Goal: Transaction & Acquisition: Purchase product/service

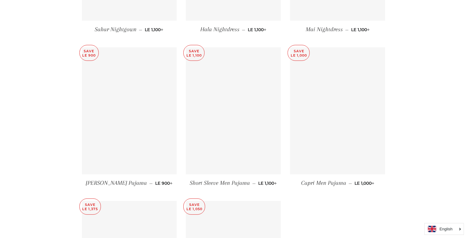
scroll to position [2892, 0]
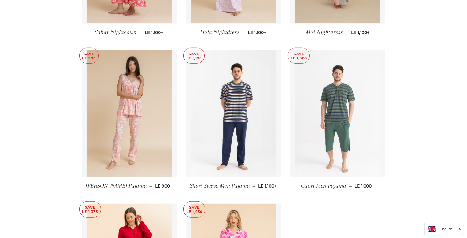
click at [346, 145] on img at bounding box center [337, 113] width 85 height 127
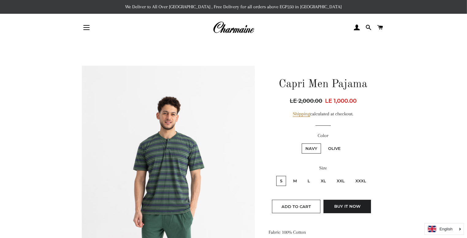
click at [322, 179] on label "XL" at bounding box center [323, 181] width 13 height 10
click at [316, 176] on input "XL" at bounding box center [316, 175] width 0 height 0
radio input "true"
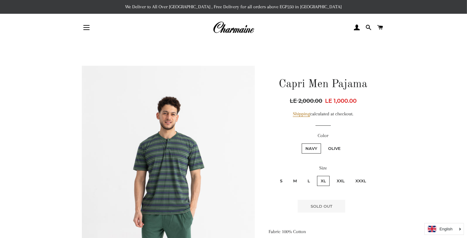
click at [339, 178] on label "XXL" at bounding box center [340, 181] width 15 height 10
click at [332, 176] on input "XXL" at bounding box center [332, 175] width 0 height 0
radio input "true"
click at [308, 179] on label "L" at bounding box center [309, 181] width 10 height 10
click at [303, 176] on input "L" at bounding box center [303, 175] width 0 height 0
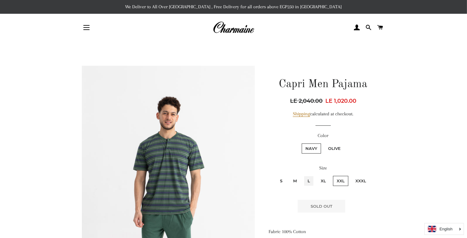
radio input "true"
click at [295, 182] on label "M" at bounding box center [294, 181] width 11 height 10
click at [289, 176] on input "M" at bounding box center [288, 175] width 0 height 0
radio input "true"
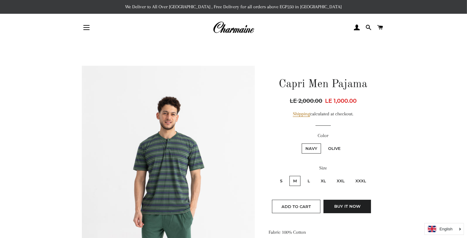
click at [323, 178] on label "XL" at bounding box center [323, 181] width 13 height 10
click at [316, 176] on input "XL" at bounding box center [316, 175] width 0 height 0
radio input "true"
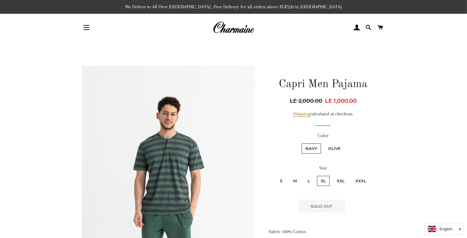
click at [309, 179] on label "L" at bounding box center [309, 181] width 10 height 10
click at [303, 176] on input "L" at bounding box center [303, 175] width 0 height 0
radio input "true"
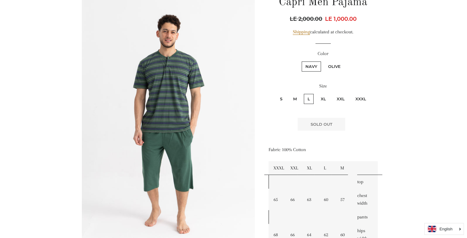
scroll to position [70, 0]
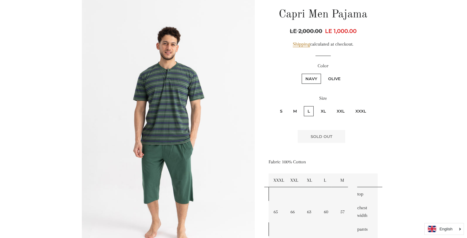
click at [323, 110] on label "XL" at bounding box center [323, 111] width 13 height 10
click at [316, 106] on input "XL" at bounding box center [316, 105] width 0 height 0
radio input "true"
click at [332, 105] on input "XXL" at bounding box center [332, 105] width 0 height 0
radio input "true"
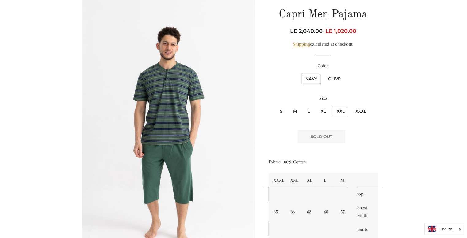
click at [350, 105] on input "XXXL" at bounding box center [350, 105] width 0 height 0
radio input "true"
click at [332, 105] on input "XXL" at bounding box center [332, 105] width 0 height 0
radio input "true"
click at [316, 105] on input "XL" at bounding box center [316, 105] width 0 height 0
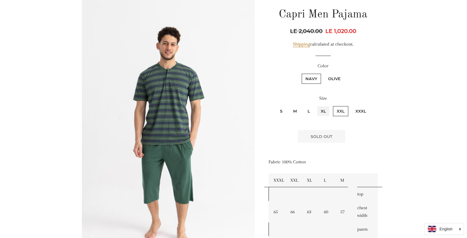
radio input "true"
click at [303, 105] on input "L" at bounding box center [303, 105] width 0 height 0
radio input "true"
click at [288, 105] on input "M" at bounding box center [288, 105] width 0 height 0
radio input "true"
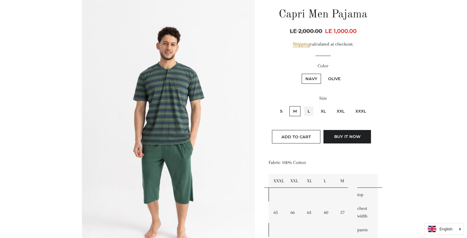
click at [303, 105] on input "L" at bounding box center [303, 105] width 0 height 0
radio input "true"
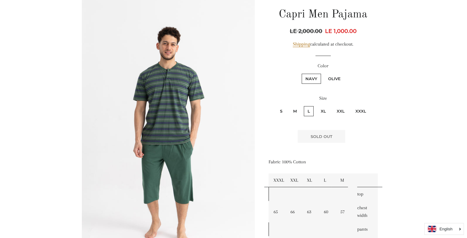
click at [316, 105] on input "XL" at bounding box center [316, 105] width 0 height 0
radio input "true"
click at [332, 105] on input "XXL" at bounding box center [332, 105] width 0 height 0
radio input "true"
click at [350, 105] on input "XXXL" at bounding box center [350, 105] width 0 height 0
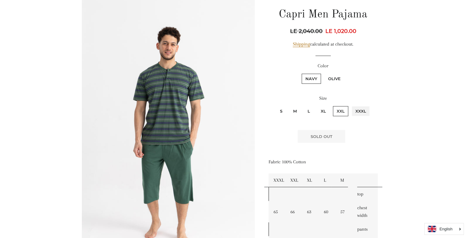
radio input "true"
click at [275, 105] on input "S" at bounding box center [275, 105] width 0 height 0
radio input "true"
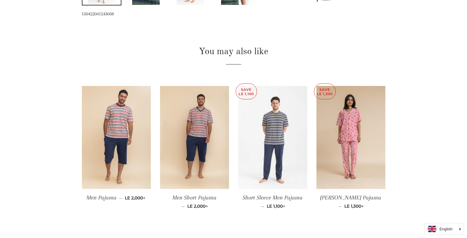
scroll to position [364, 0]
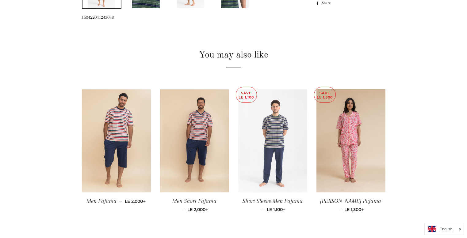
click at [277, 131] on img at bounding box center [272, 141] width 69 height 104
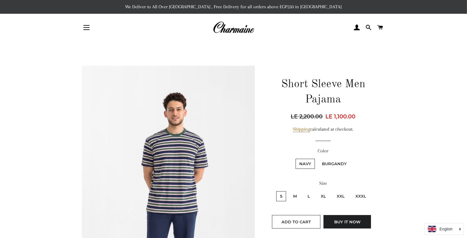
click at [371, 158] on fieldset "Navy Burgandy" at bounding box center [323, 167] width 108 height 18
click at [331, 161] on label "Burgandy" at bounding box center [334, 164] width 32 height 10
click at [317, 158] on input "Burgandy" at bounding box center [317, 158] width 0 height 0
radio input "true"
click at [303, 162] on label "Navy" at bounding box center [304, 164] width 19 height 10
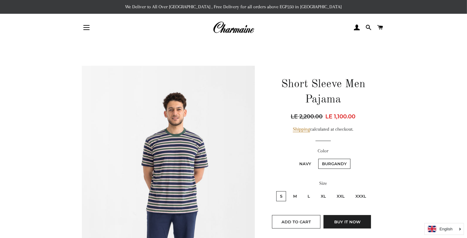
click at [295, 158] on input "Navy" at bounding box center [294, 158] width 0 height 0
radio input "true"
click at [309, 193] on label "L" at bounding box center [309, 196] width 10 height 10
click at [303, 191] on input "L" at bounding box center [303, 191] width 0 height 0
radio input "true"
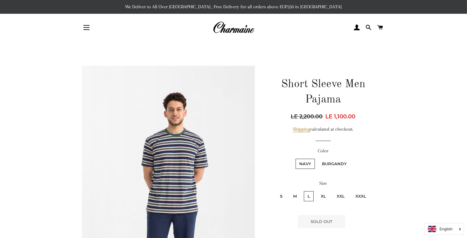
click at [320, 195] on label "XL" at bounding box center [323, 196] width 13 height 10
click at [316, 191] on input "XL" at bounding box center [316, 191] width 0 height 0
radio input "true"
click at [332, 191] on input "XXL" at bounding box center [332, 191] width 0 height 0
radio input "true"
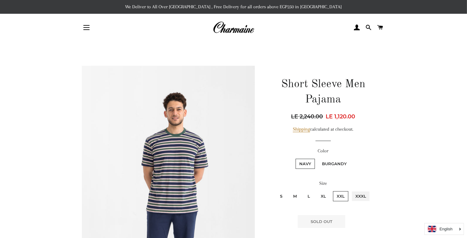
click at [350, 191] on input "XXXL" at bounding box center [350, 191] width 0 height 0
radio input "true"
click at [275, 191] on input "S" at bounding box center [275, 191] width 0 height 0
radio input "true"
click at [288, 191] on input "M" at bounding box center [288, 191] width 0 height 0
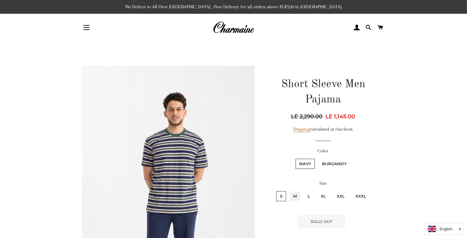
radio input "true"
click at [303, 191] on input "L" at bounding box center [303, 191] width 0 height 0
radio input "true"
click at [316, 191] on input "XL" at bounding box center [316, 191] width 0 height 0
radio input "true"
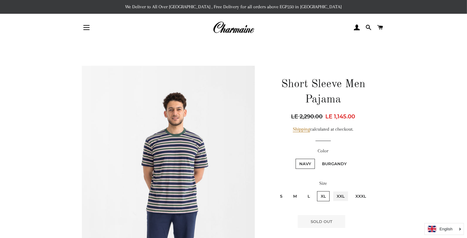
click at [332, 191] on input "XXL" at bounding box center [332, 191] width 0 height 0
radio input "true"
click at [350, 191] on input "XXXL" at bounding box center [350, 191] width 0 height 0
radio input "true"
click at [275, 191] on input "S" at bounding box center [275, 191] width 0 height 0
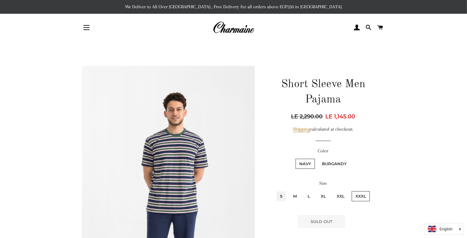
radio input "true"
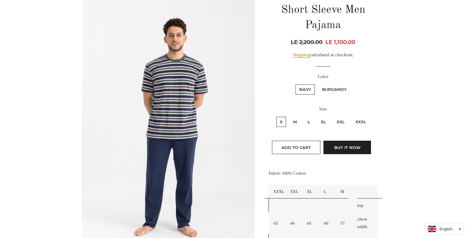
scroll to position [86, 0]
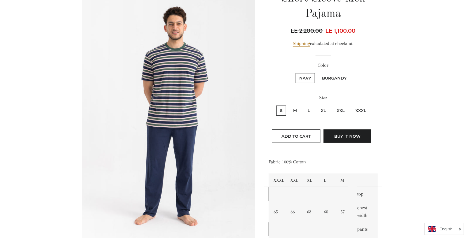
click at [308, 112] on label "L" at bounding box center [309, 111] width 10 height 10
click at [303, 105] on input "L" at bounding box center [303, 105] width 0 height 0
radio input "true"
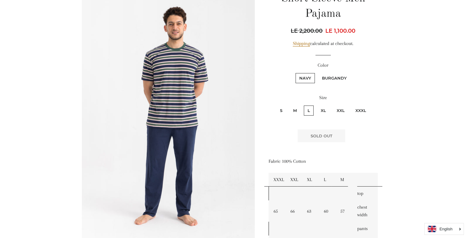
click at [324, 110] on label "XL" at bounding box center [323, 111] width 13 height 10
click at [316, 105] on input "XL" at bounding box center [316, 105] width 0 height 0
radio input "true"
click at [332, 105] on input "XXL" at bounding box center [332, 105] width 0 height 0
radio input "true"
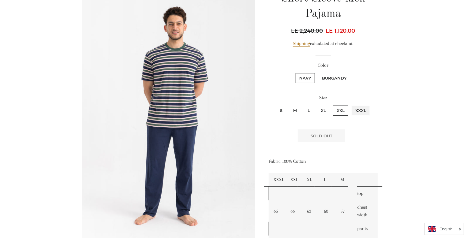
click at [350, 105] on input "XXXL" at bounding box center [350, 105] width 0 height 0
radio input "true"
click at [275, 105] on input "S" at bounding box center [275, 105] width 0 height 0
radio input "true"
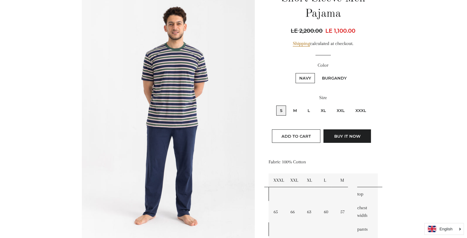
click at [288, 105] on input "M" at bounding box center [288, 105] width 0 height 0
radio input "true"
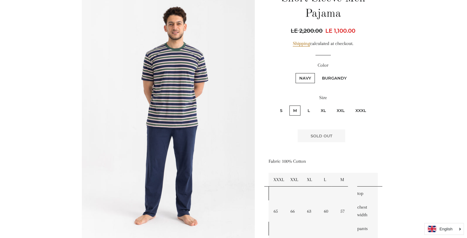
click at [303, 105] on input "L" at bounding box center [303, 105] width 0 height 0
radio input "true"
click at [337, 76] on label "Burgandy" at bounding box center [334, 78] width 32 height 10
click at [317, 73] on input "Burgandy" at bounding box center [317, 72] width 0 height 0
radio input "true"
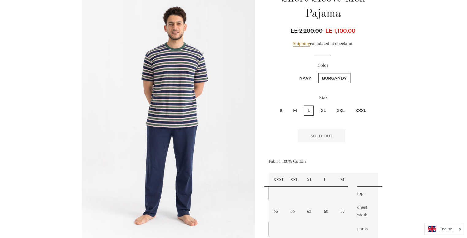
click at [295, 108] on label "M" at bounding box center [294, 111] width 11 height 10
click at [289, 105] on input "M" at bounding box center [288, 105] width 0 height 0
radio input "true"
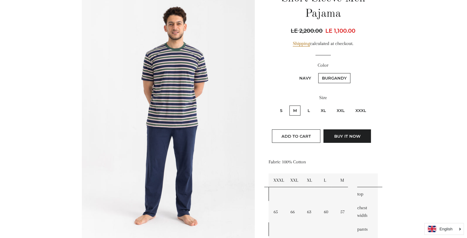
click at [303, 105] on input "L" at bounding box center [303, 105] width 0 height 0
radio input "true"
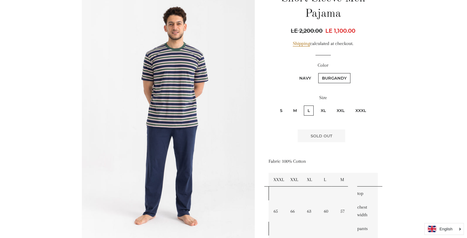
click at [316, 105] on input "XL" at bounding box center [316, 105] width 0 height 0
radio input "true"
click at [332, 105] on input "XXL" at bounding box center [332, 105] width 0 height 0
radio input "true"
click at [350, 105] on input "XXXL" at bounding box center [350, 105] width 0 height 0
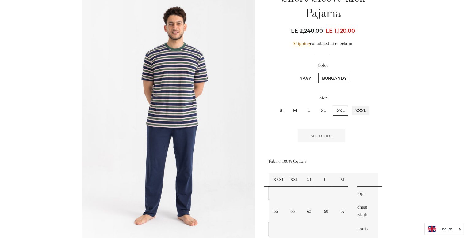
radio input "true"
click at [304, 75] on label "Navy" at bounding box center [304, 78] width 19 height 10
click at [295, 73] on input "Navy" at bounding box center [294, 72] width 0 height 0
radio input "true"
click at [295, 110] on label "M" at bounding box center [294, 111] width 11 height 10
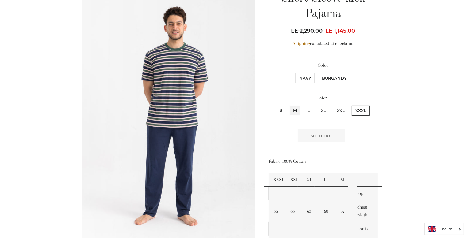
click at [289, 105] on input "M" at bounding box center [288, 105] width 0 height 0
radio input "true"
click at [308, 108] on label "L" at bounding box center [309, 111] width 10 height 10
click at [303, 105] on input "L" at bounding box center [303, 105] width 0 height 0
radio input "true"
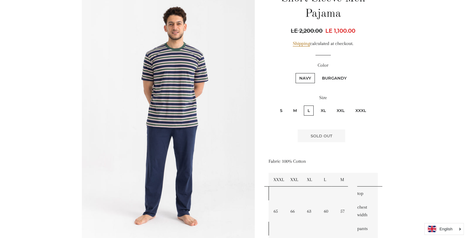
click at [295, 108] on label "M" at bounding box center [294, 111] width 11 height 10
click at [289, 105] on input "M" at bounding box center [288, 105] width 0 height 0
radio input "true"
click at [334, 75] on label "Burgandy" at bounding box center [334, 78] width 32 height 10
click at [317, 73] on input "Burgandy" at bounding box center [317, 72] width 0 height 0
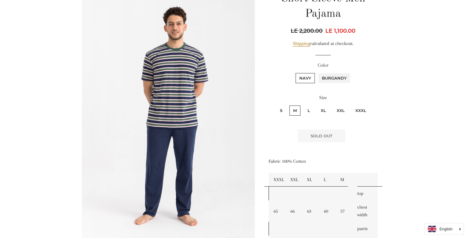
radio input "true"
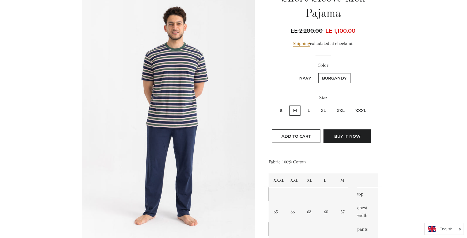
click at [456, 173] on main at bounding box center [233, 243] width 467 height 574
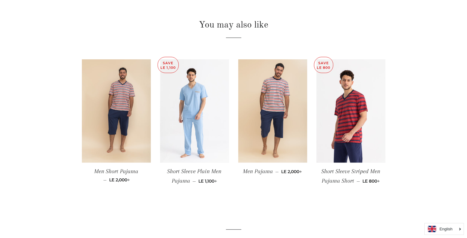
scroll to position [404, 0]
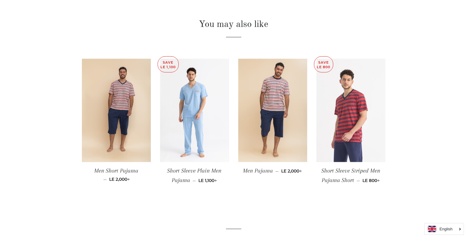
click at [353, 143] on img at bounding box center [350, 111] width 69 height 104
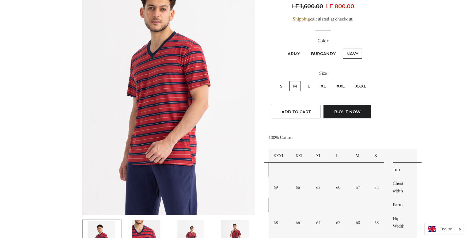
scroll to position [98, 0]
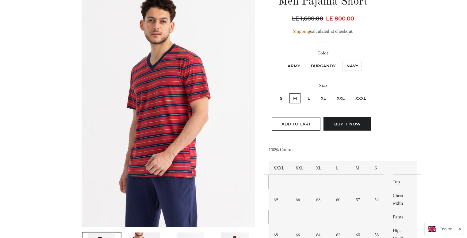
click at [309, 97] on label "L" at bounding box center [309, 98] width 10 height 10
click at [303, 93] on input "L" at bounding box center [303, 93] width 0 height 0
radio input "true"
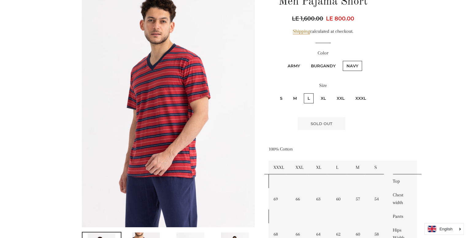
click at [324, 97] on label "XL" at bounding box center [323, 98] width 13 height 10
click at [316, 93] on input "XL" at bounding box center [316, 93] width 0 height 0
radio input "true"
click at [325, 65] on label "Burgandy" at bounding box center [323, 66] width 32 height 10
click at [306, 60] on input "Burgandy" at bounding box center [306, 60] width 0 height 0
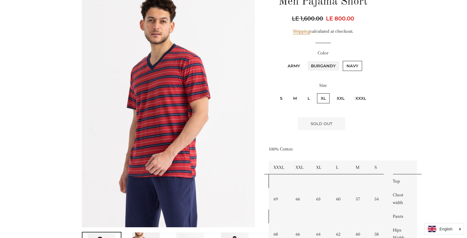
radio input "true"
click at [283, 60] on input "Army" at bounding box center [283, 60] width 0 height 0
radio input "true"
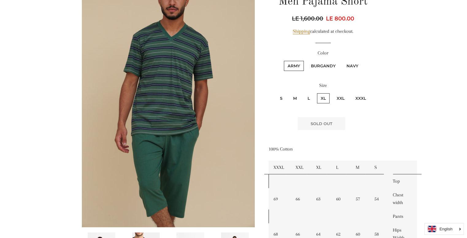
click at [299, 65] on label "Army" at bounding box center [294, 66] width 20 height 10
click at [283, 60] on input "Army" at bounding box center [283, 60] width 0 height 0
click at [308, 97] on label "L" at bounding box center [309, 98] width 10 height 10
click at [303, 93] on input "L" at bounding box center [303, 93] width 0 height 0
radio input "true"
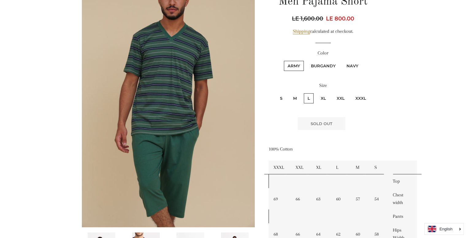
click at [295, 97] on label "M" at bounding box center [294, 98] width 11 height 10
click at [289, 93] on input "M" at bounding box center [288, 93] width 0 height 0
radio input "true"
click at [340, 94] on label "XXL" at bounding box center [340, 98] width 15 height 10
click at [332, 93] on input "XXL" at bounding box center [332, 93] width 0 height 0
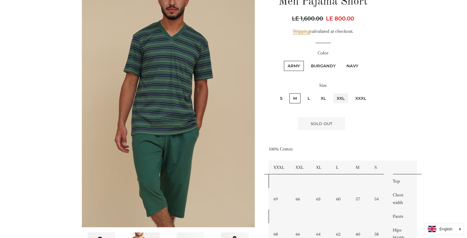
radio input "true"
click at [318, 66] on label "Burgandy" at bounding box center [323, 66] width 32 height 10
click at [306, 60] on input "Burgandy" at bounding box center [306, 60] width 0 height 0
radio input "true"
click at [350, 64] on label "Navy" at bounding box center [351, 66] width 19 height 10
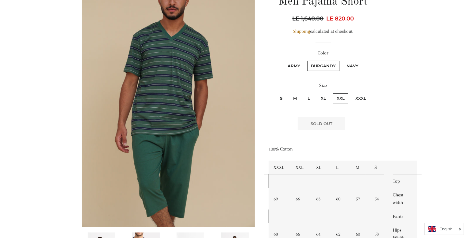
click at [342, 60] on input "Navy" at bounding box center [342, 60] width 0 height 0
radio input "true"
click at [294, 98] on label "M" at bounding box center [294, 98] width 11 height 10
click at [289, 93] on input "M" at bounding box center [288, 93] width 0 height 0
radio input "true"
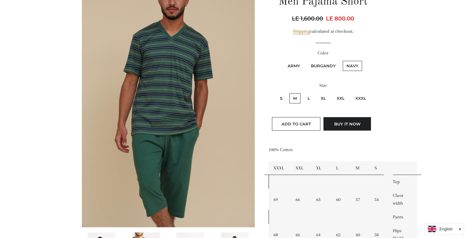
click at [309, 97] on label "L" at bounding box center [309, 98] width 10 height 10
click at [303, 93] on input "L" at bounding box center [303, 93] width 0 height 0
radio input "true"
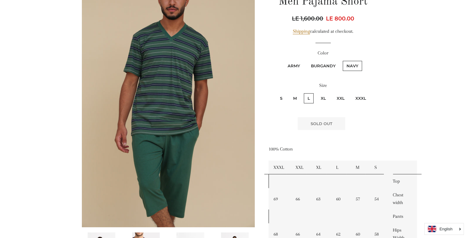
click at [319, 67] on label "Burgandy" at bounding box center [323, 66] width 32 height 10
click at [306, 60] on input "Burgandy" at bounding box center [306, 60] width 0 height 0
radio input "true"
click at [296, 64] on label "Army" at bounding box center [294, 66] width 20 height 10
click at [283, 60] on input "Army" at bounding box center [283, 60] width 0 height 0
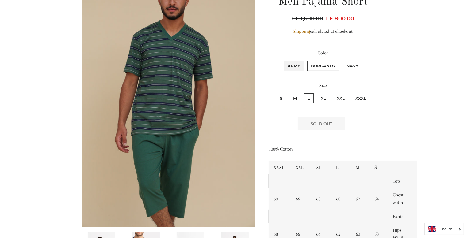
radio input "true"
click at [295, 94] on label "M" at bounding box center [294, 98] width 11 height 10
click at [289, 93] on input "M" at bounding box center [288, 93] width 0 height 0
radio input "true"
click at [350, 65] on label "Navy" at bounding box center [351, 66] width 19 height 10
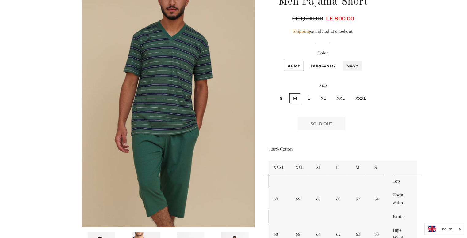
click at [342, 60] on input "Navy" at bounding box center [342, 60] width 0 height 0
radio input "true"
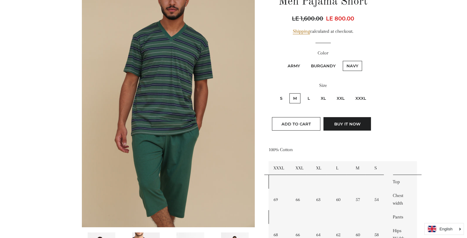
click at [326, 64] on label "Burgandy" at bounding box center [323, 66] width 32 height 10
click at [306, 60] on input "Burgandy" at bounding box center [306, 60] width 0 height 0
radio input "true"
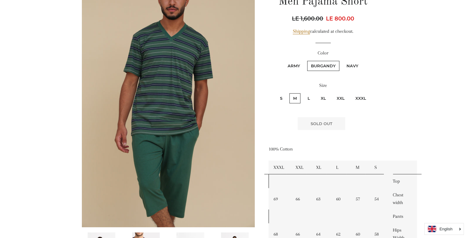
click at [293, 64] on label "Army" at bounding box center [294, 66] width 20 height 10
click at [283, 60] on input "Army" at bounding box center [283, 60] width 0 height 0
radio input "true"
click at [352, 63] on label "Navy" at bounding box center [351, 66] width 19 height 10
click at [342, 60] on input "Navy" at bounding box center [342, 60] width 0 height 0
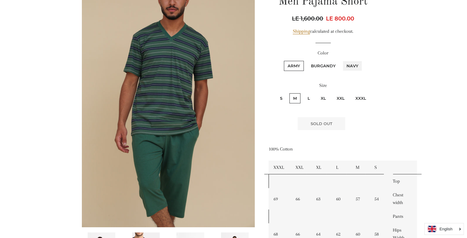
radio input "true"
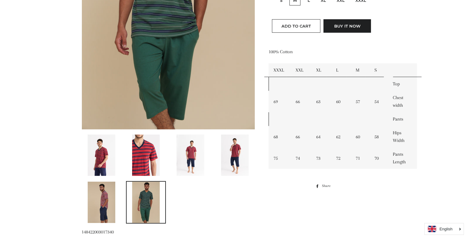
scroll to position [208, 0]
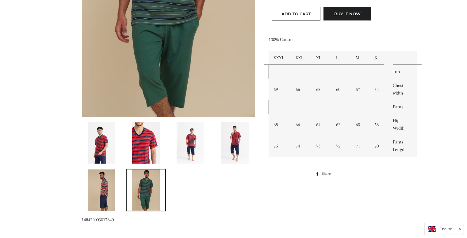
click at [187, 141] on img at bounding box center [190, 143] width 28 height 41
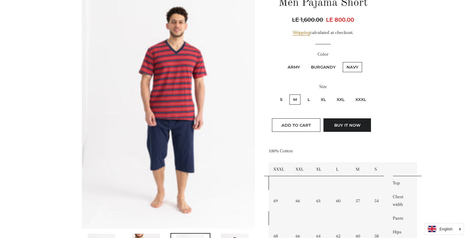
scroll to position [88, 0]
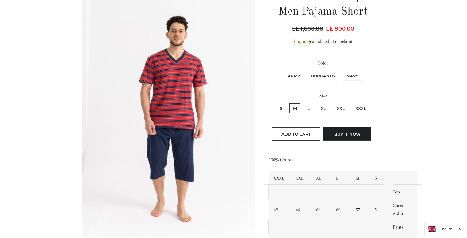
click at [309, 110] on label "L" at bounding box center [309, 109] width 10 height 10
click at [303, 103] on input "L" at bounding box center [303, 103] width 0 height 0
radio input "true"
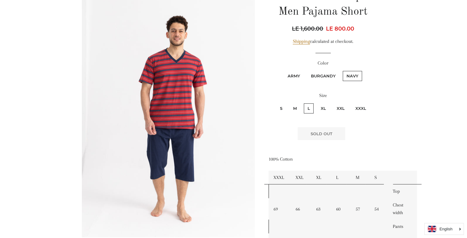
click at [282, 107] on label "S" at bounding box center [281, 109] width 10 height 10
click at [275, 103] on input "S" at bounding box center [275, 103] width 0 height 0
radio input "true"
click at [295, 108] on label "M" at bounding box center [294, 109] width 11 height 10
click at [289, 103] on input "M" at bounding box center [288, 103] width 0 height 0
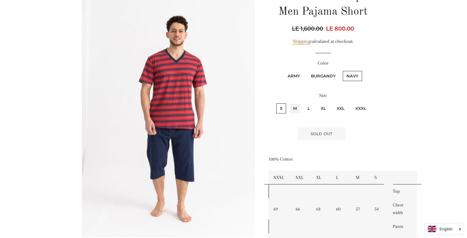
radio input "true"
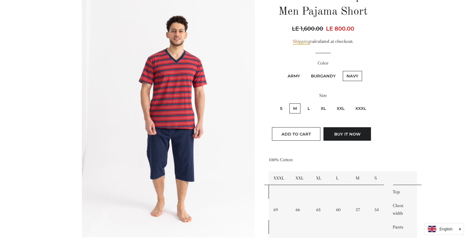
click at [323, 74] on label "Burgandy" at bounding box center [323, 76] width 32 height 10
click at [306, 70] on input "Burgandy" at bounding box center [306, 70] width 0 height 0
radio input "true"
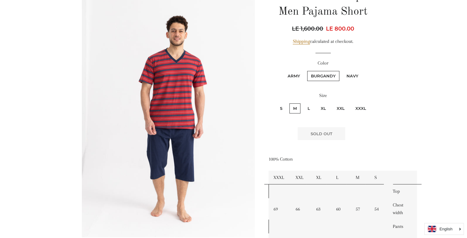
click at [297, 72] on label "Army" at bounding box center [294, 76] width 20 height 10
click at [283, 70] on input "Army" at bounding box center [283, 70] width 0 height 0
radio input "true"
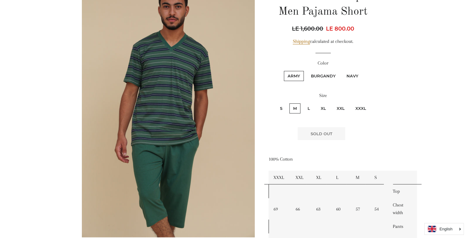
click at [308, 105] on label "L" at bounding box center [309, 109] width 10 height 10
click at [303, 103] on input "L" at bounding box center [303, 103] width 0 height 0
radio input "true"
click at [295, 105] on label "M" at bounding box center [294, 109] width 11 height 10
click at [289, 103] on input "M" at bounding box center [288, 103] width 0 height 0
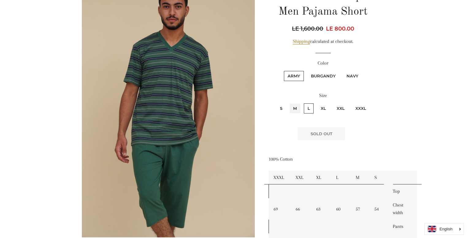
radio input "true"
click at [339, 104] on label "XXL" at bounding box center [340, 109] width 15 height 10
click at [332, 103] on input "XXL" at bounding box center [332, 103] width 0 height 0
radio input "true"
click at [357, 107] on label "XXXL" at bounding box center [360, 109] width 18 height 10
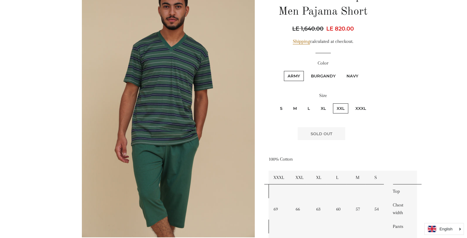
click at [351, 103] on input "XXXL" at bounding box center [350, 103] width 0 height 0
radio input "true"
click at [323, 107] on label "XL" at bounding box center [323, 109] width 13 height 10
click at [316, 103] on input "XL" at bounding box center [316, 103] width 0 height 0
radio input "true"
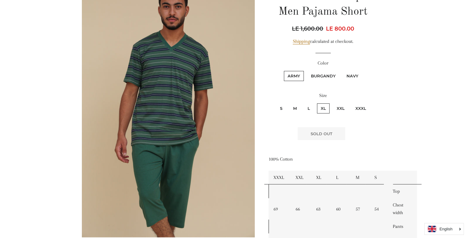
click at [308, 106] on label "L" at bounding box center [309, 109] width 10 height 10
click at [303, 103] on input "L" at bounding box center [303, 103] width 0 height 0
radio input "true"
click at [295, 107] on label "M" at bounding box center [294, 109] width 11 height 10
click at [289, 103] on input "M" at bounding box center [288, 103] width 0 height 0
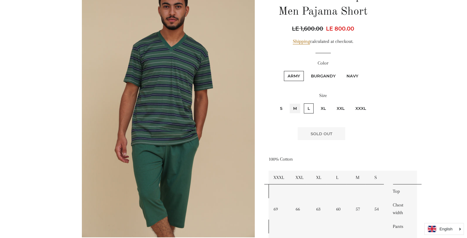
radio input "true"
click at [303, 103] on input "L" at bounding box center [303, 103] width 0 height 0
radio input "true"
click at [288, 103] on input "M" at bounding box center [288, 103] width 0 height 0
radio input "true"
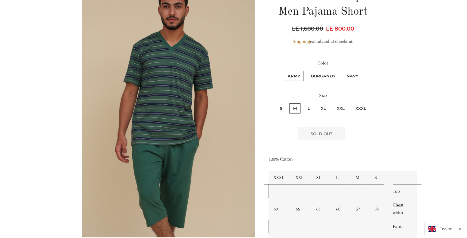
click at [308, 107] on label "L" at bounding box center [309, 109] width 10 height 10
click at [303, 103] on input "L" at bounding box center [303, 103] width 0 height 0
radio input "true"
click at [295, 108] on label "M" at bounding box center [294, 109] width 11 height 10
click at [289, 103] on input "M" at bounding box center [288, 103] width 0 height 0
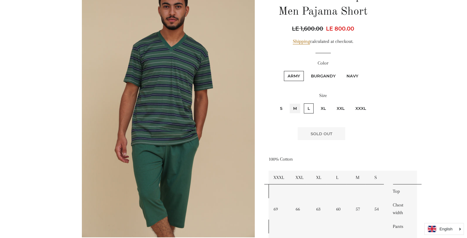
radio input "true"
click at [282, 108] on label "S" at bounding box center [281, 109] width 10 height 10
click at [275, 103] on input "S" at bounding box center [275, 103] width 0 height 0
radio input "true"
click at [308, 105] on label "L" at bounding box center [309, 109] width 10 height 10
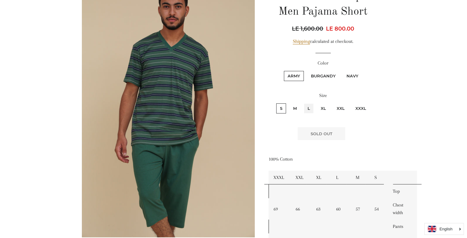
click at [303, 103] on input "L" at bounding box center [303, 103] width 0 height 0
radio input "true"
click at [316, 103] on input "XL" at bounding box center [316, 103] width 0 height 0
radio input "true"
click at [293, 76] on label "Army" at bounding box center [294, 76] width 20 height 10
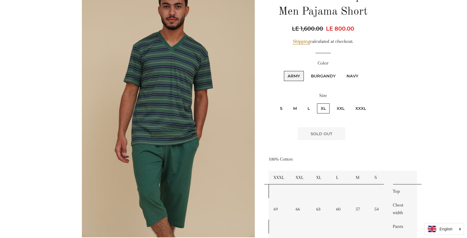
click at [283, 70] on input "Army" at bounding box center [283, 70] width 0 height 0
click at [322, 74] on label "Burgandy" at bounding box center [323, 76] width 32 height 10
click at [306, 70] on input "Burgandy" at bounding box center [306, 70] width 0 height 0
radio input "true"
drag, startPoint x: 347, startPoint y: 74, endPoint x: 342, endPoint y: 77, distance: 6.6
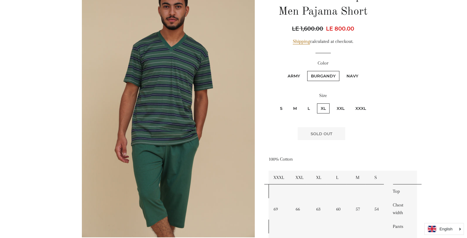
click at [342, 77] on fieldset "Army Burgandy Navy" at bounding box center [323, 79] width 108 height 18
click at [349, 73] on label "Navy" at bounding box center [351, 76] width 19 height 10
click at [342, 70] on input "Navy" at bounding box center [342, 70] width 0 height 0
radio input "true"
click at [309, 107] on label "L" at bounding box center [309, 109] width 10 height 10
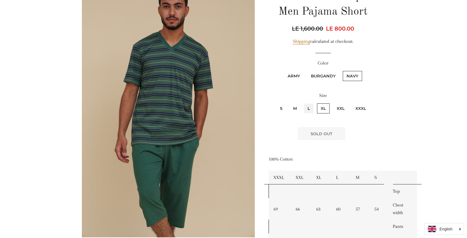
click at [303, 103] on input "L" at bounding box center [303, 103] width 0 height 0
radio input "true"
click at [323, 70] on fieldset "Army Burgandy Navy" at bounding box center [323, 79] width 108 height 18
click at [319, 72] on label "Burgandy" at bounding box center [323, 76] width 32 height 10
click at [306, 70] on input "Burgandy" at bounding box center [306, 70] width 0 height 0
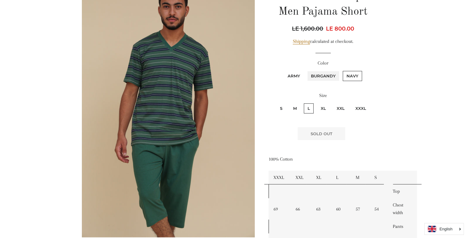
radio input "true"
click at [295, 75] on label "Army" at bounding box center [294, 76] width 20 height 10
click at [283, 70] on input "Army" at bounding box center [283, 70] width 0 height 0
radio input "true"
click at [294, 109] on label "M" at bounding box center [294, 109] width 11 height 10
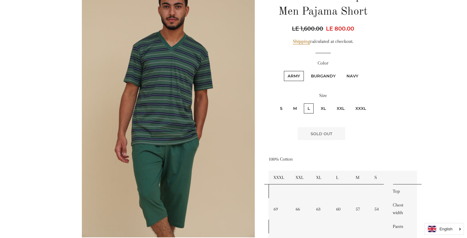
click at [289, 103] on input "M" at bounding box center [288, 103] width 0 height 0
radio input "true"
click at [298, 73] on label "Army" at bounding box center [294, 76] width 20 height 10
click at [283, 70] on input "Army" at bounding box center [283, 70] width 0 height 0
click at [306, 70] on input "Burgandy" at bounding box center [306, 70] width 0 height 0
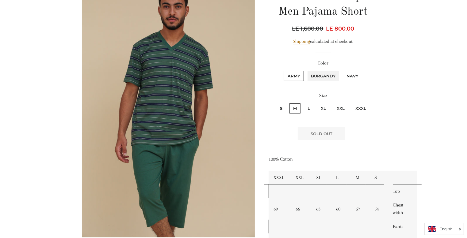
radio input "true"
click at [342, 70] on input "Navy" at bounding box center [342, 70] width 0 height 0
radio input "true"
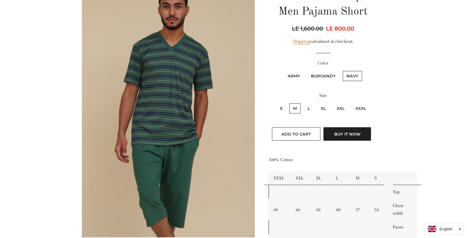
click at [309, 109] on label "L" at bounding box center [309, 109] width 10 height 10
click at [303, 103] on input "L" at bounding box center [303, 103] width 0 height 0
radio input "true"
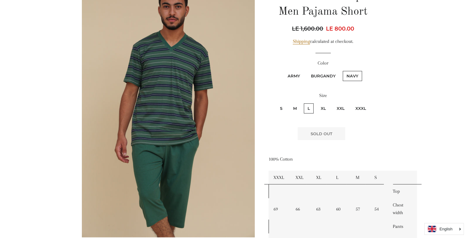
click at [354, 76] on label "Navy" at bounding box center [351, 76] width 19 height 10
click at [342, 70] on input "Navy" at bounding box center [342, 70] width 0 height 0
click at [295, 108] on label "M" at bounding box center [294, 109] width 11 height 10
click at [289, 103] on input "M" at bounding box center [288, 103] width 0 height 0
radio input "true"
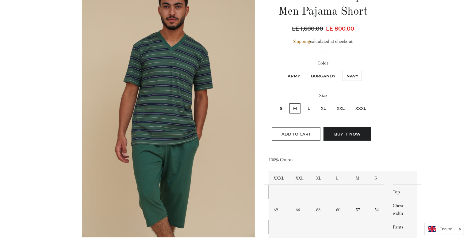
click at [291, 134] on span "Add to Cart" at bounding box center [295, 134] width 29 height 5
click at [295, 75] on label "Army" at bounding box center [294, 76] width 20 height 10
click at [283, 70] on input "Army" at bounding box center [283, 70] width 0 height 0
radio input "true"
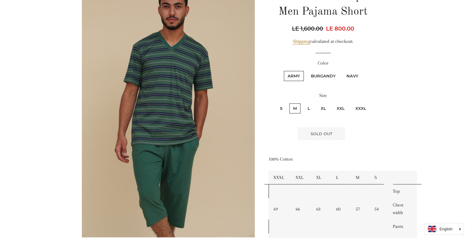
click at [282, 107] on label "S" at bounding box center [281, 109] width 10 height 10
click at [275, 103] on input "S" at bounding box center [275, 103] width 0 height 0
radio input "true"
click at [308, 107] on label "L" at bounding box center [309, 109] width 10 height 10
click at [303, 103] on input "L" at bounding box center [303, 103] width 0 height 0
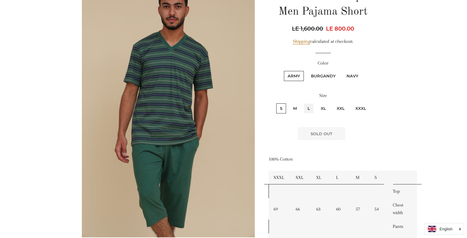
radio input "true"
click at [296, 106] on label "M" at bounding box center [294, 109] width 11 height 10
click at [289, 103] on input "M" at bounding box center [288, 103] width 0 height 0
radio input "true"
click at [303, 103] on input "L" at bounding box center [303, 103] width 0 height 0
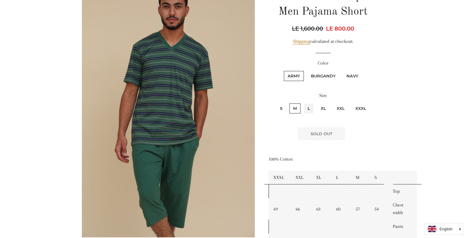
radio input "true"
click at [316, 103] on input "XL" at bounding box center [316, 103] width 0 height 0
radio input "true"
click at [332, 103] on input "XXL" at bounding box center [332, 103] width 0 height 0
radio input "true"
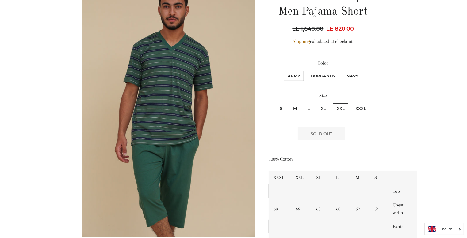
click at [350, 103] on input "XXXL" at bounding box center [350, 103] width 0 height 0
radio input "true"
click at [326, 77] on label "Burgandy" at bounding box center [323, 76] width 32 height 10
click at [306, 70] on input "Burgandy" at bounding box center [306, 70] width 0 height 0
radio input "true"
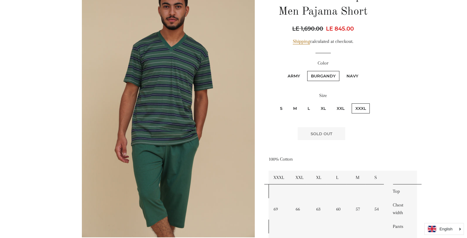
click at [281, 108] on label "S" at bounding box center [281, 109] width 10 height 10
click at [275, 103] on input "S" at bounding box center [275, 103] width 0 height 0
radio input "true"
click at [288, 103] on input "M" at bounding box center [288, 103] width 0 height 0
radio input "true"
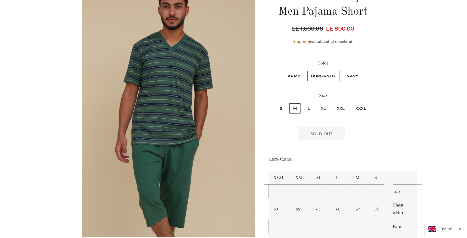
click at [303, 103] on input "L" at bounding box center [303, 103] width 0 height 0
radio input "true"
click at [316, 103] on input "XL" at bounding box center [316, 103] width 0 height 0
radio input "true"
click at [332, 103] on input "XXL" at bounding box center [332, 103] width 0 height 0
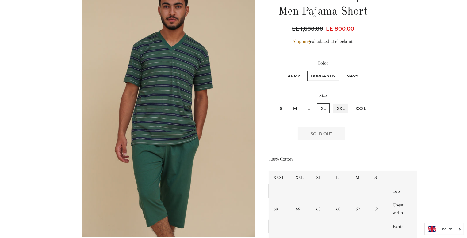
radio input "true"
click at [350, 103] on input "XXXL" at bounding box center [350, 103] width 0 height 0
radio input "true"
click at [275, 103] on input "S" at bounding box center [275, 103] width 0 height 0
radio input "true"
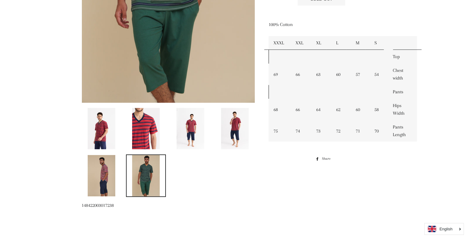
scroll to position [235, 0]
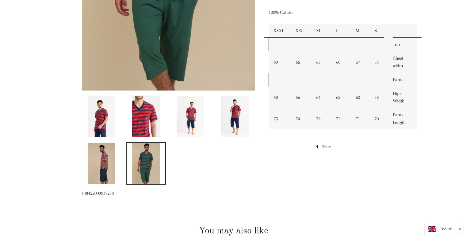
click at [236, 121] on img at bounding box center [235, 116] width 28 height 41
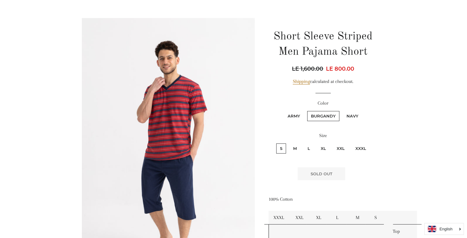
scroll to position [47, 0]
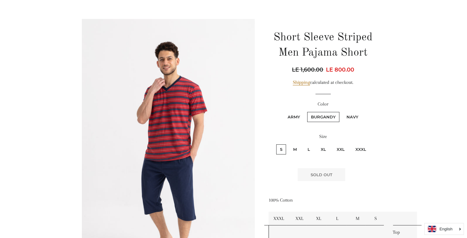
click at [279, 148] on label "S" at bounding box center [281, 150] width 10 height 10
click at [275, 144] on input "S" at bounding box center [275, 144] width 0 height 0
click at [288, 144] on input "M" at bounding box center [288, 144] width 0 height 0
radio input "true"
click at [303, 144] on input "L" at bounding box center [303, 144] width 0 height 0
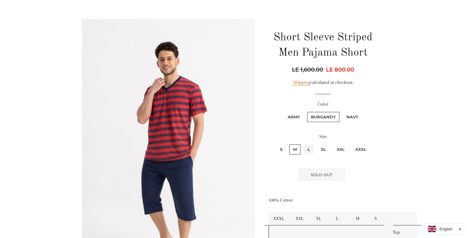
radio input "true"
click at [316, 144] on input "XL" at bounding box center [316, 144] width 0 height 0
radio input "true"
click at [332, 144] on input "XXL" at bounding box center [332, 144] width 0 height 0
radio input "true"
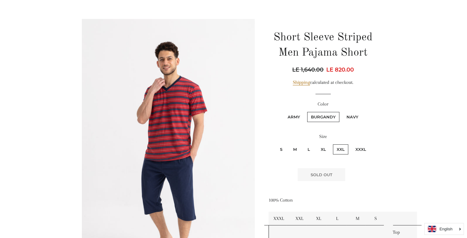
click at [350, 144] on input "XXXL" at bounding box center [350, 144] width 0 height 0
radio input "true"
click at [332, 144] on input "XXL" at bounding box center [332, 144] width 0 height 0
radio input "true"
click at [316, 144] on input "XL" at bounding box center [316, 144] width 0 height 0
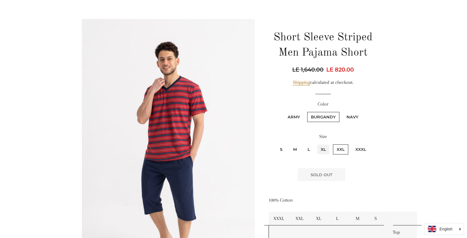
radio input "true"
click at [303, 144] on input "L" at bounding box center [303, 144] width 0 height 0
radio input "true"
click at [288, 144] on input "M" at bounding box center [288, 144] width 0 height 0
radio input "true"
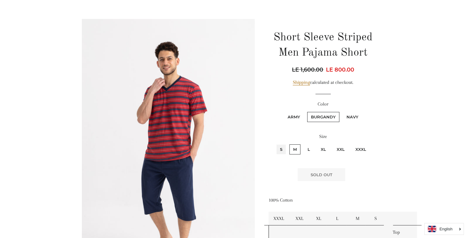
click at [275, 144] on input "S" at bounding box center [275, 144] width 0 height 0
radio input "true"
click at [351, 115] on label "Navy" at bounding box center [351, 117] width 19 height 10
click at [342, 111] on input "Navy" at bounding box center [342, 111] width 0 height 0
radio input "true"
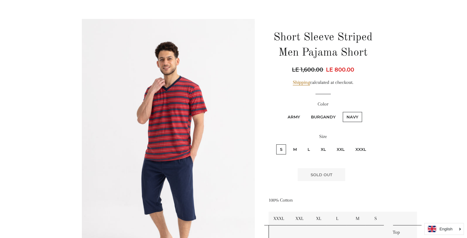
click at [358, 150] on label "XXXL" at bounding box center [360, 150] width 18 height 10
click at [351, 144] on input "XXXL" at bounding box center [350, 144] width 0 height 0
radio input "true"
click at [332, 144] on input "XXL" at bounding box center [332, 144] width 0 height 0
radio input "true"
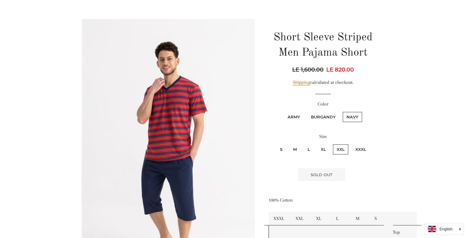
click at [316, 144] on input "XL" at bounding box center [316, 144] width 0 height 0
radio input "true"
click at [303, 144] on input "L" at bounding box center [303, 144] width 0 height 0
radio input "true"
click at [288, 144] on input "M" at bounding box center [288, 144] width 0 height 0
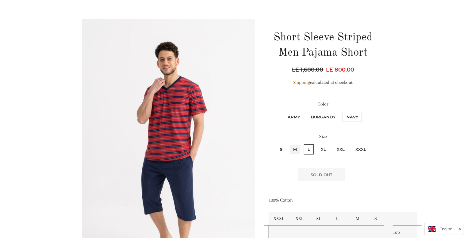
radio input "true"
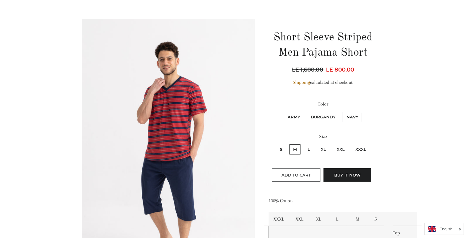
click at [291, 173] on span "Add to Cart" at bounding box center [295, 175] width 29 height 5
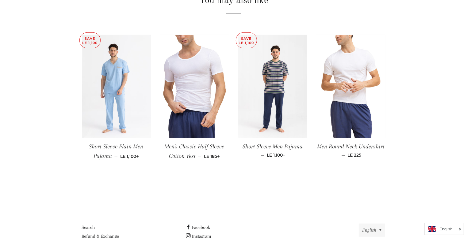
scroll to position [498, 0]
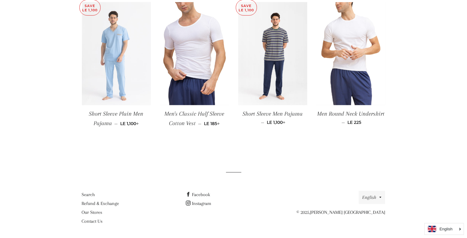
click at [117, 72] on img at bounding box center [116, 54] width 69 height 104
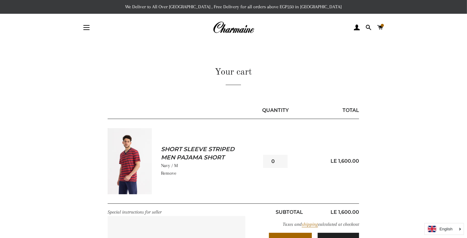
click at [281, 163] on input "0" at bounding box center [275, 161] width 25 height 13
type input "1"
click at [282, 160] on input "1" at bounding box center [275, 161] width 25 height 13
click at [195, 184] on div "Short Sleeve Striped Men Pajama Short Navy / M Remove" at bounding box center [205, 161] width 107 height 66
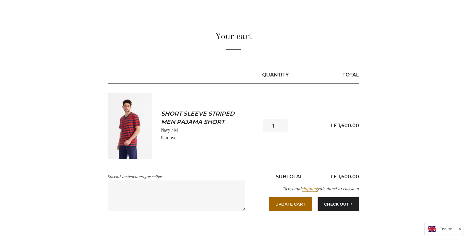
scroll to position [37, 0]
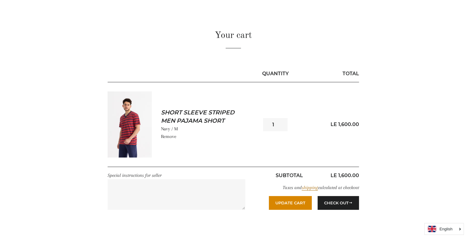
click at [279, 201] on button "Update Cart" at bounding box center [290, 202] width 43 height 13
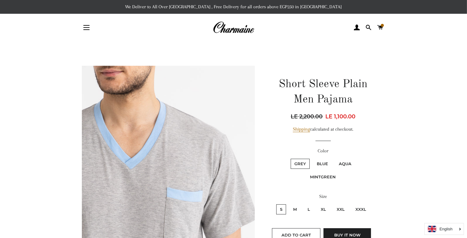
click at [297, 207] on label "M" at bounding box center [294, 210] width 11 height 10
click at [289, 204] on input "M" at bounding box center [288, 204] width 0 height 0
radio input "true"
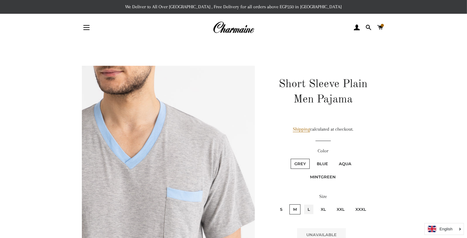
click at [303, 204] on input "L" at bounding box center [303, 204] width 0 height 0
radio input "true"
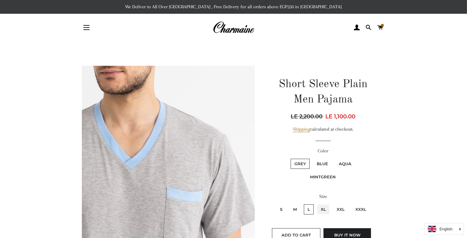
click at [316, 204] on input "XL" at bounding box center [316, 204] width 0 height 0
radio input "true"
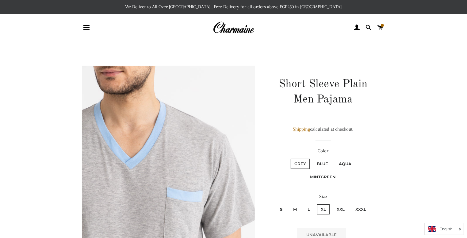
click at [332, 204] on input "XXL" at bounding box center [332, 204] width 0 height 0
radio input "true"
click at [350, 204] on input "XXXL" at bounding box center [350, 204] width 0 height 0
radio input "true"
click at [275, 204] on input "S" at bounding box center [275, 204] width 0 height 0
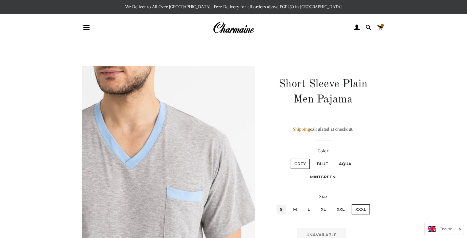
radio input "true"
click at [288, 204] on input "M" at bounding box center [288, 204] width 0 height 0
radio input "true"
click at [303, 204] on input "L" at bounding box center [303, 204] width 0 height 0
radio input "true"
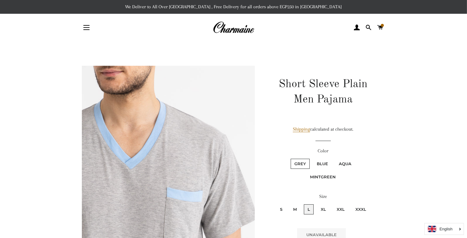
click at [316, 204] on input "XL" at bounding box center [316, 204] width 0 height 0
radio input "true"
click at [332, 204] on input "XXL" at bounding box center [332, 204] width 0 height 0
radio input "true"
click at [350, 204] on input "XXXL" at bounding box center [350, 204] width 0 height 0
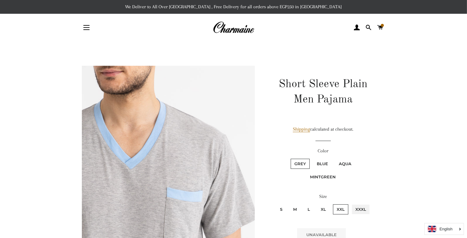
radio input "true"
click at [275, 204] on input "S" at bounding box center [275, 204] width 0 height 0
radio input "true"
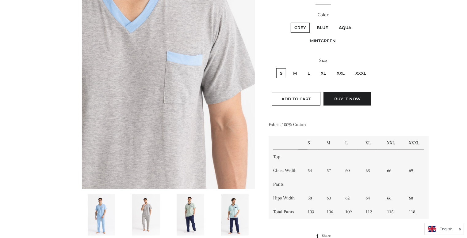
scroll to position [147, 0]
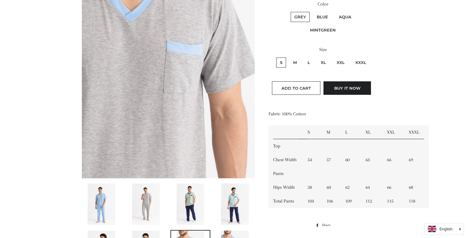
click at [283, 62] on label "S" at bounding box center [281, 63] width 10 height 10
click at [275, 57] on input "S" at bounding box center [275, 57] width 0 height 0
click at [288, 57] on input "M" at bounding box center [288, 57] width 0 height 0
radio input "true"
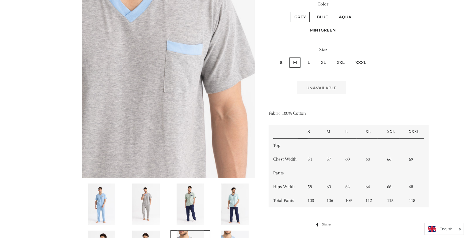
click at [303, 57] on input "L" at bounding box center [303, 57] width 0 height 0
radio input "true"
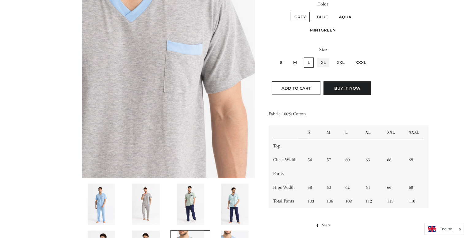
click at [316, 57] on input "XL" at bounding box center [316, 57] width 0 height 0
radio input "true"
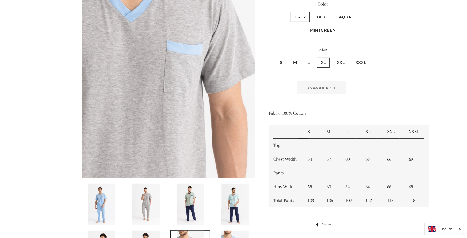
click at [332, 57] on input "XXL" at bounding box center [332, 57] width 0 height 0
radio input "true"
click at [350, 57] on input "XXXL" at bounding box center [350, 57] width 0 height 0
radio input "true"
click at [332, 57] on input "XXL" at bounding box center [332, 57] width 0 height 0
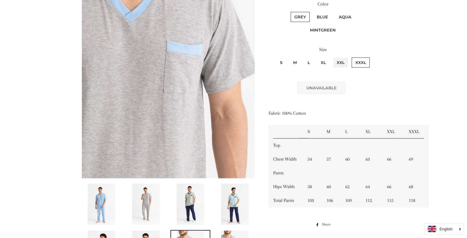
radio input "true"
click at [316, 57] on input "XL" at bounding box center [316, 57] width 0 height 0
radio input "true"
click at [303, 57] on input "L" at bounding box center [303, 57] width 0 height 0
radio input "true"
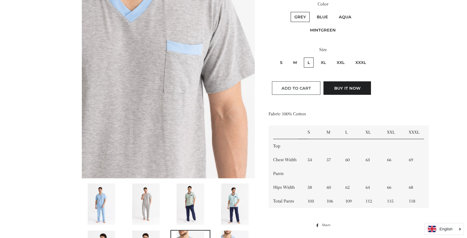
click at [283, 87] on span "Add to Cart" at bounding box center [295, 88] width 29 height 5
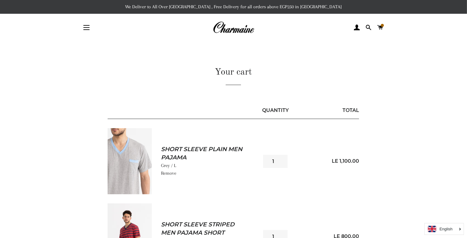
click at [123, 162] on img at bounding box center [130, 161] width 44 height 66
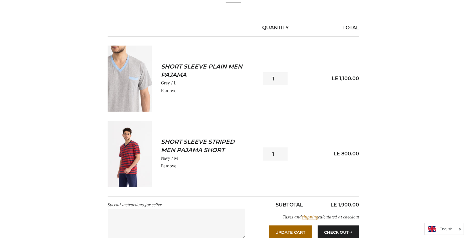
scroll to position [84, 0]
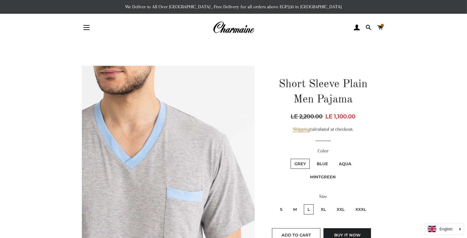
scroll to position [208, 0]
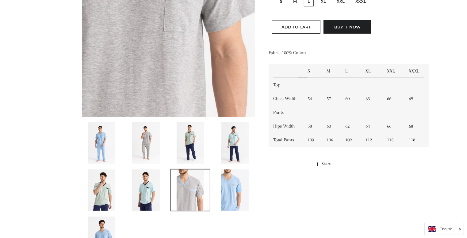
click at [147, 137] on img at bounding box center [146, 143] width 28 height 41
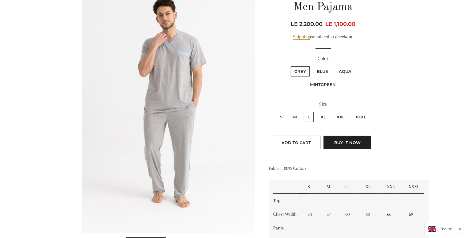
scroll to position [135, 0]
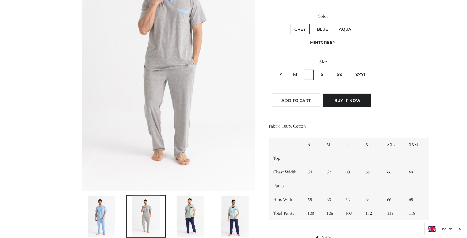
click at [323, 73] on label "XL" at bounding box center [323, 75] width 13 height 10
click at [316, 69] on input "XL" at bounding box center [316, 69] width 0 height 0
radio input "true"
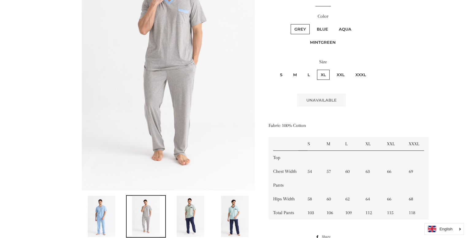
click at [310, 73] on label "L" at bounding box center [309, 75] width 10 height 10
click at [303, 69] on input "L" at bounding box center [303, 69] width 0 height 0
radio input "true"
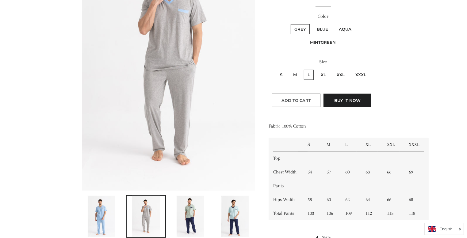
click at [300, 99] on span "Add to Cart" at bounding box center [295, 100] width 29 height 5
click at [293, 98] on span "Add to Cart" at bounding box center [295, 100] width 29 height 5
click at [307, 100] on span "Add to Cart" at bounding box center [295, 100] width 29 height 5
click at [102, 209] on img at bounding box center [102, 216] width 28 height 41
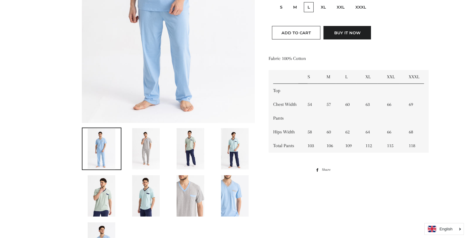
scroll to position [205, 0]
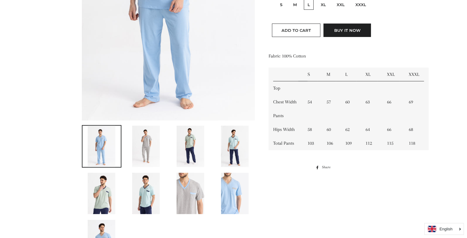
click at [111, 161] on img at bounding box center [102, 146] width 28 height 41
click at [138, 149] on img at bounding box center [146, 146] width 28 height 41
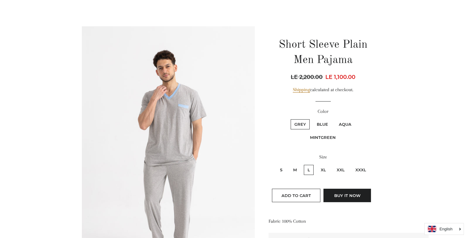
scroll to position [33, 0]
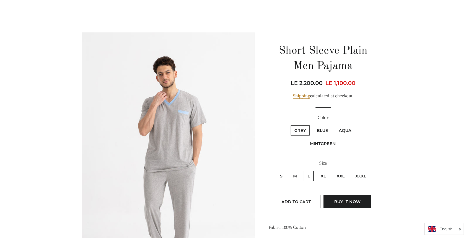
click at [321, 131] on label "Blue" at bounding box center [322, 131] width 19 height 10
click at [312, 125] on input "Blue" at bounding box center [312, 125] width 0 height 0
radio input "true"
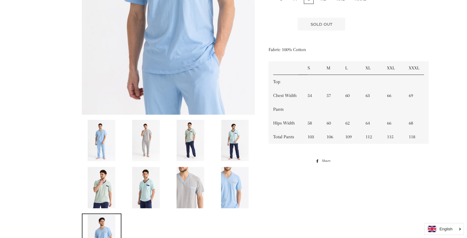
scroll to position [212, 0]
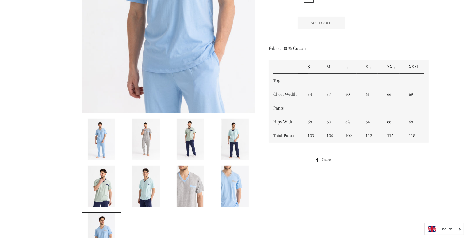
click at [102, 136] on img at bounding box center [102, 139] width 28 height 41
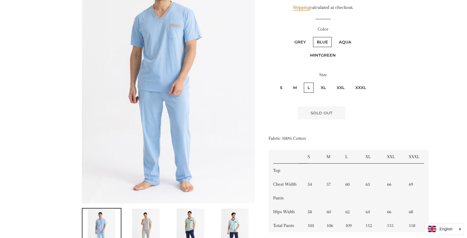
scroll to position [97, 0]
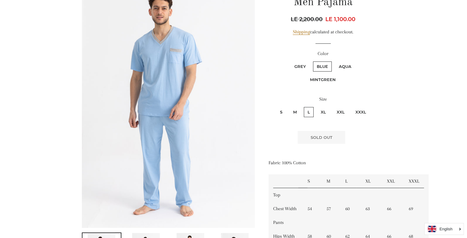
click at [295, 111] on label "M" at bounding box center [294, 112] width 11 height 10
click at [289, 107] on input "M" at bounding box center [288, 106] width 0 height 0
radio input "true"
click at [321, 112] on label "XL" at bounding box center [323, 112] width 13 height 10
click at [316, 107] on input "XL" at bounding box center [316, 106] width 0 height 0
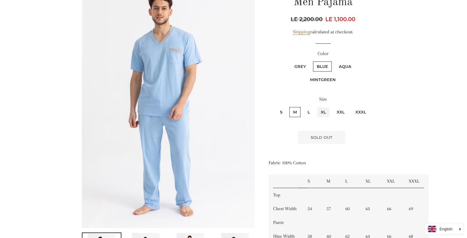
radio input "true"
click at [282, 111] on label "S" at bounding box center [281, 112] width 10 height 10
click at [275, 107] on input "S" at bounding box center [275, 106] width 0 height 0
radio input "true"
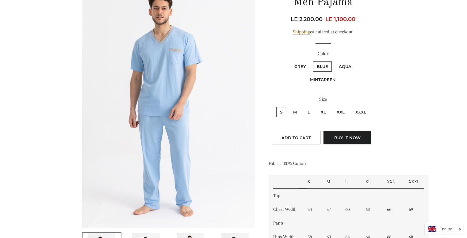
click at [296, 109] on label "M" at bounding box center [294, 112] width 11 height 10
click at [289, 107] on input "M" at bounding box center [288, 106] width 0 height 0
radio input "true"
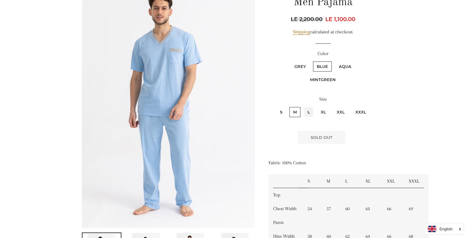
click at [303, 106] on input "L" at bounding box center [303, 106] width 0 height 0
radio input "true"
click at [316, 106] on input "XL" at bounding box center [316, 106] width 0 height 0
radio input "true"
click at [332, 106] on input "XXL" at bounding box center [332, 106] width 0 height 0
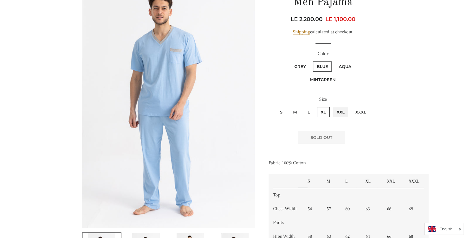
radio input "true"
click at [350, 106] on input "XXXL" at bounding box center [350, 106] width 0 height 0
radio input "true"
click at [344, 64] on label "Aqua" at bounding box center [345, 67] width 20 height 10
click at [334, 61] on input "Aqua" at bounding box center [334, 61] width 0 height 0
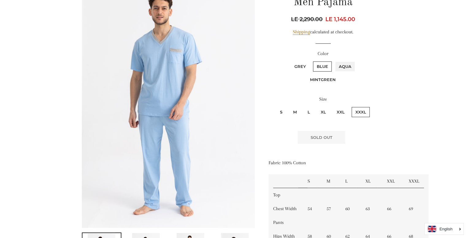
radio input "true"
click at [308, 112] on label "L" at bounding box center [309, 112] width 10 height 10
click at [303, 107] on input "L" at bounding box center [303, 106] width 0 height 0
radio input "true"
click at [295, 110] on label "M" at bounding box center [294, 112] width 11 height 10
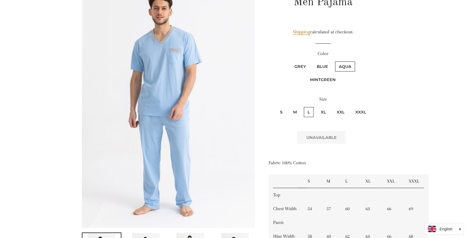
click at [289, 107] on input "M" at bounding box center [288, 106] width 0 height 0
radio input "true"
click at [300, 65] on label "Grey" at bounding box center [299, 67] width 19 height 10
click at [290, 61] on input "Grey" at bounding box center [289, 61] width 0 height 0
radio input "true"
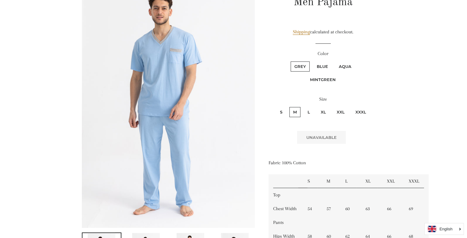
click at [308, 110] on label "L" at bounding box center [309, 112] width 10 height 10
click at [303, 107] on input "L" at bounding box center [303, 106] width 0 height 0
radio input "true"
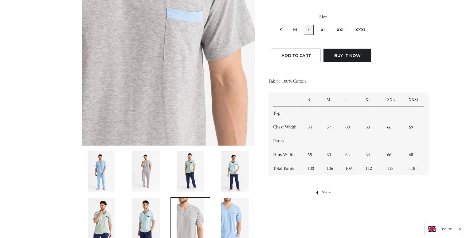
scroll to position [193, 0]
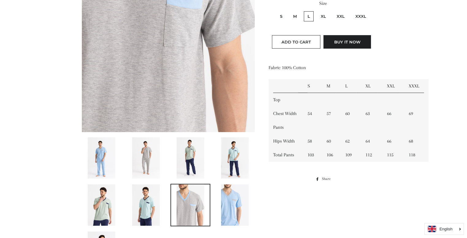
click at [147, 154] on img at bounding box center [146, 158] width 28 height 41
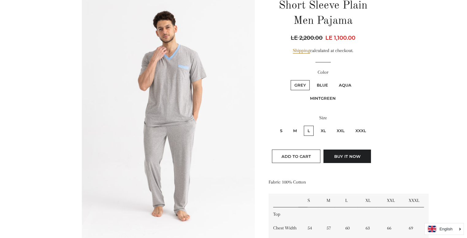
scroll to position [73, 0]
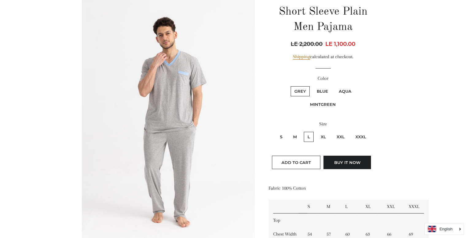
click at [322, 137] on label "XL" at bounding box center [323, 137] width 13 height 10
click at [316, 131] on input "XL" at bounding box center [316, 131] width 0 height 0
radio input "true"
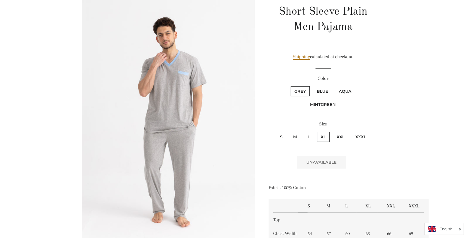
click at [309, 134] on label "L" at bounding box center [309, 137] width 10 height 10
click at [303, 131] on input "L" at bounding box center [303, 131] width 0 height 0
radio input "true"
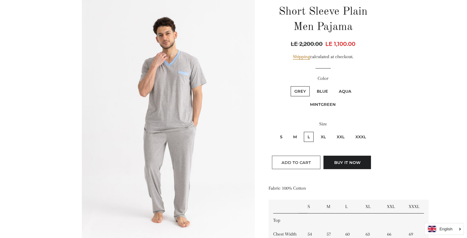
click at [300, 161] on span "Add to Cart" at bounding box center [295, 162] width 29 height 5
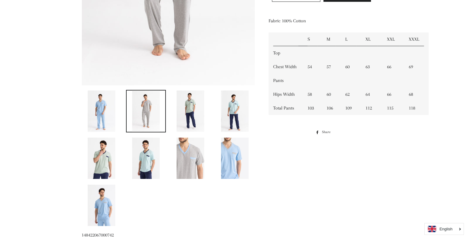
scroll to position [238, 0]
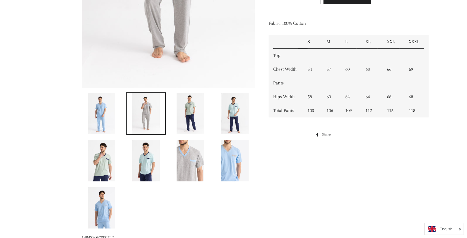
click at [241, 115] on img at bounding box center [235, 113] width 28 height 41
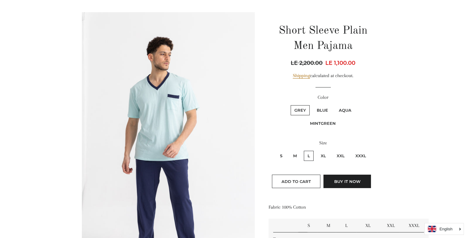
scroll to position [23, 0]
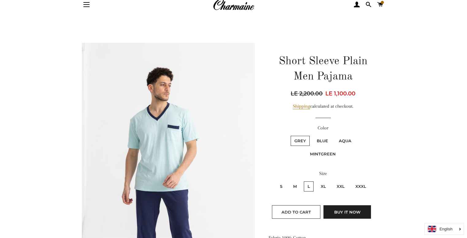
click at [322, 184] on label "XL" at bounding box center [323, 187] width 13 height 10
click at [316, 181] on input "XL" at bounding box center [316, 181] width 0 height 0
radio input "true"
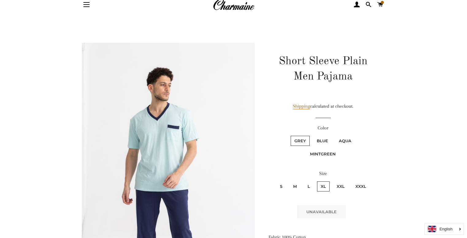
click at [281, 186] on label "S" at bounding box center [281, 187] width 10 height 10
click at [275, 181] on input "S" at bounding box center [275, 181] width 0 height 0
radio input "true"
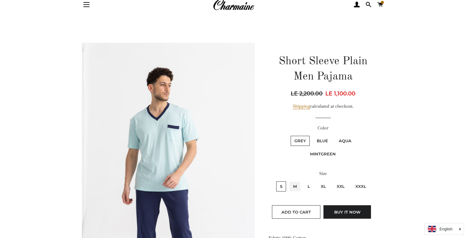
click at [288, 181] on input "M" at bounding box center [288, 181] width 0 height 0
radio input "true"
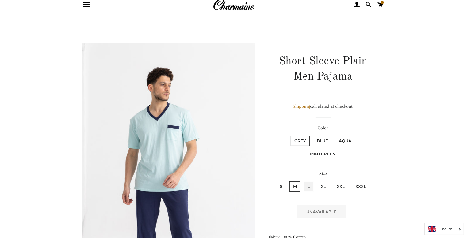
click at [303, 181] on input "L" at bounding box center [303, 181] width 0 height 0
radio input "true"
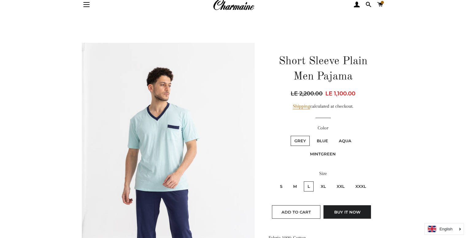
click at [316, 181] on input "XL" at bounding box center [316, 181] width 0 height 0
radio input "true"
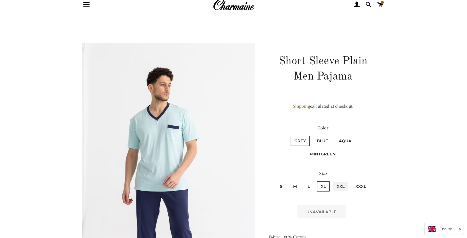
click at [332, 181] on input "XXL" at bounding box center [332, 181] width 0 height 0
radio input "true"
click at [350, 181] on input "XXXL" at bounding box center [350, 181] width 0 height 0
radio input "true"
click at [309, 187] on label "L" at bounding box center [309, 187] width 10 height 10
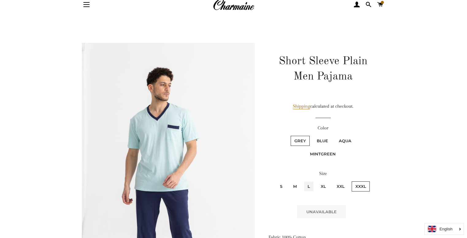
click at [303, 181] on input "L" at bounding box center [303, 181] width 0 height 0
radio input "true"
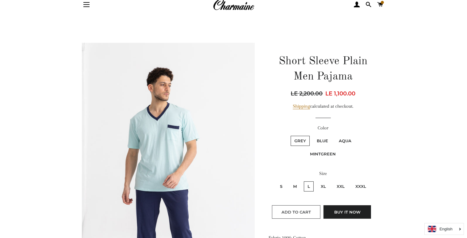
click at [305, 210] on span "Add to Cart" at bounding box center [295, 212] width 29 height 5
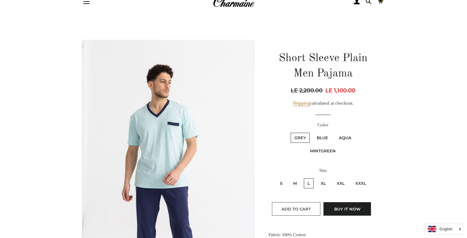
click at [305, 209] on button "Add to Cart" at bounding box center [296, 208] width 48 height 13
drag, startPoint x: 305, startPoint y: 209, endPoint x: 306, endPoint y: 214, distance: 5.6
click at [307, 213] on form "Color Grey Blue Aqua MintGreen Size S M L XL XXL XXXL" at bounding box center [322, 170] width 109 height 98
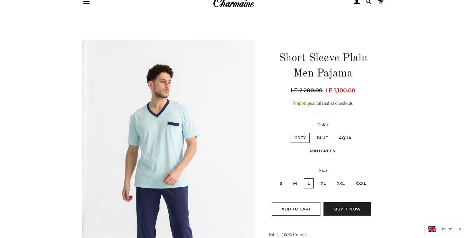
click at [306, 214] on form "Color Grey Blue Aqua MintGreen Size S M L XL XXL XXXL" at bounding box center [322, 170] width 109 height 98
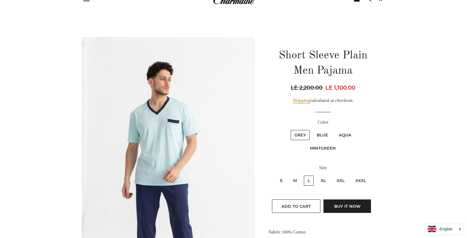
click at [320, 136] on label "Blue" at bounding box center [322, 135] width 19 height 10
click at [312, 130] on input "Blue" at bounding box center [312, 129] width 0 height 0
radio input "true"
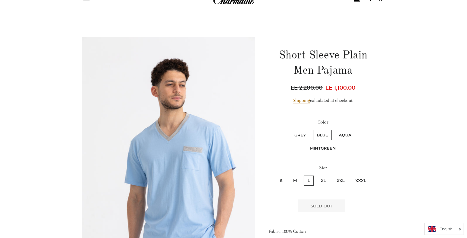
click at [345, 134] on label "Aqua" at bounding box center [345, 135] width 20 height 10
click at [334, 130] on input "Aqua" at bounding box center [334, 129] width 0 height 0
radio input "true"
click at [295, 180] on label "M" at bounding box center [294, 181] width 11 height 10
click at [289, 175] on input "M" at bounding box center [288, 175] width 0 height 0
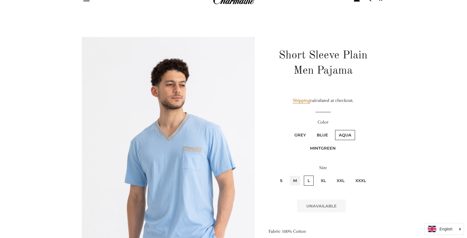
radio input "true"
click at [308, 181] on label "L" at bounding box center [309, 181] width 10 height 10
click at [303, 175] on input "L" at bounding box center [303, 175] width 0 height 0
radio input "true"
click at [319, 146] on label "MintGreen" at bounding box center [322, 148] width 33 height 10
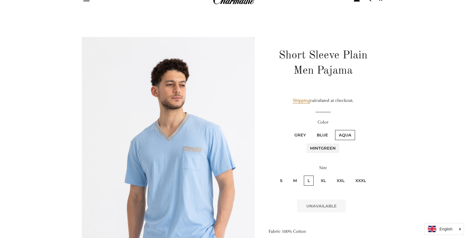
click at [356, 130] on input "MintGreen" at bounding box center [356, 129] width 0 height 0
radio input "true"
click at [295, 181] on label "M" at bounding box center [294, 181] width 11 height 10
click at [289, 175] on input "M" at bounding box center [288, 175] width 0 height 0
radio input "true"
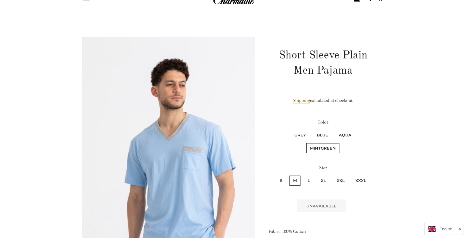
click at [343, 134] on label "Aqua" at bounding box center [345, 135] width 20 height 10
click at [334, 130] on input "Aqua" at bounding box center [334, 129] width 0 height 0
radio input "true"
click at [309, 180] on label "L" at bounding box center [309, 181] width 10 height 10
click at [303, 175] on input "L" at bounding box center [303, 175] width 0 height 0
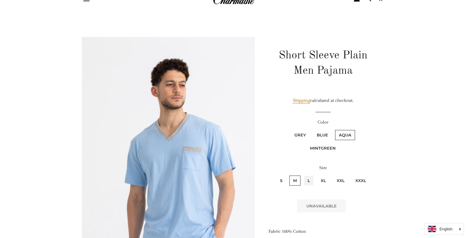
radio input "true"
click at [321, 134] on label "Blue" at bounding box center [322, 135] width 19 height 10
click at [312, 130] on input "Blue" at bounding box center [312, 129] width 0 height 0
radio input "true"
click at [308, 178] on label "L" at bounding box center [309, 181] width 10 height 10
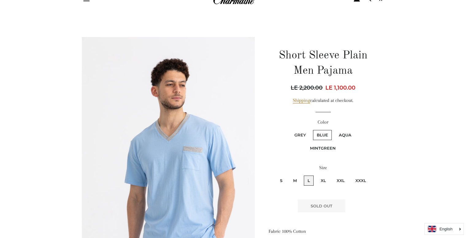
click at [303, 175] on input "L" at bounding box center [303, 175] width 0 height 0
click at [297, 180] on label "M" at bounding box center [294, 181] width 11 height 10
click at [289, 175] on input "M" at bounding box center [288, 175] width 0 height 0
radio input "true"
click at [309, 179] on label "L" at bounding box center [309, 181] width 10 height 10
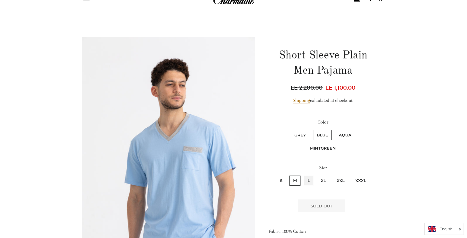
click at [303, 175] on input "L" at bounding box center [303, 175] width 0 height 0
radio input "true"
click at [295, 180] on label "M" at bounding box center [294, 181] width 11 height 10
click at [289, 175] on input "M" at bounding box center [288, 175] width 0 height 0
radio input "true"
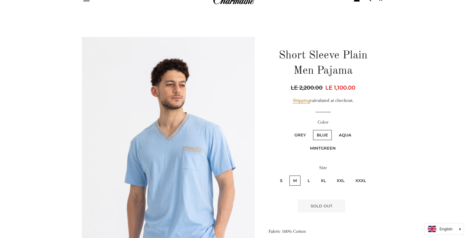
click at [303, 175] on input "L" at bounding box center [303, 175] width 0 height 0
radio input "true"
click at [316, 175] on input "XL" at bounding box center [316, 175] width 0 height 0
radio input "true"
click at [332, 175] on input "XXL" at bounding box center [332, 175] width 0 height 0
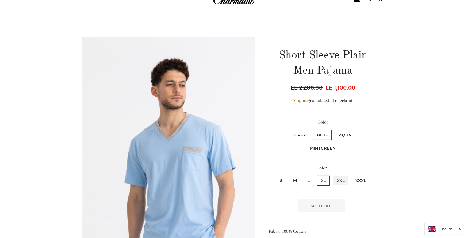
radio input "true"
click at [350, 175] on input "XXXL" at bounding box center [350, 175] width 0 height 0
radio input "true"
click at [301, 132] on label "Grey" at bounding box center [299, 135] width 19 height 10
click at [290, 130] on input "Grey" at bounding box center [289, 129] width 0 height 0
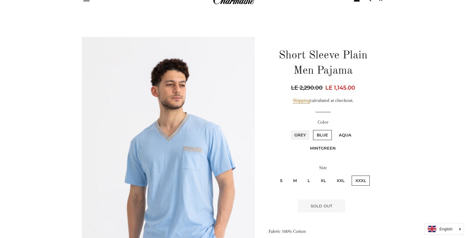
radio input "true"
click at [309, 176] on label "L" at bounding box center [309, 181] width 10 height 10
click at [303, 175] on input "L" at bounding box center [303, 175] width 0 height 0
radio input "true"
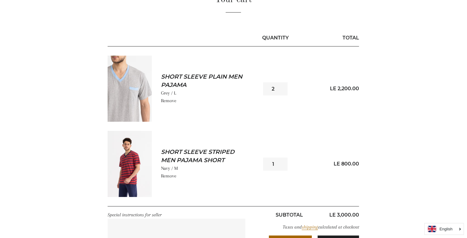
scroll to position [61, 0]
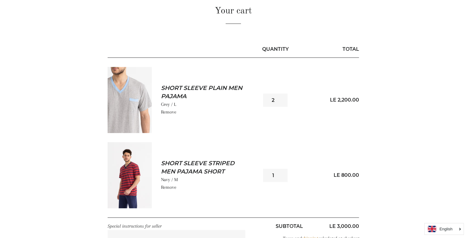
click at [169, 110] on link "Remove" at bounding box center [168, 112] width 15 height 6
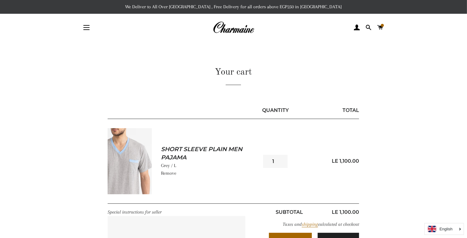
click at [169, 171] on link "Remove" at bounding box center [168, 174] width 15 height 6
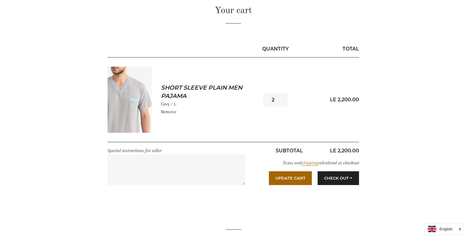
scroll to position [57, 0]
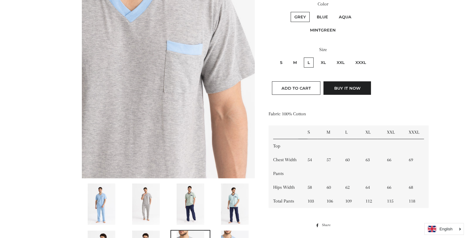
scroll to position [147, 0]
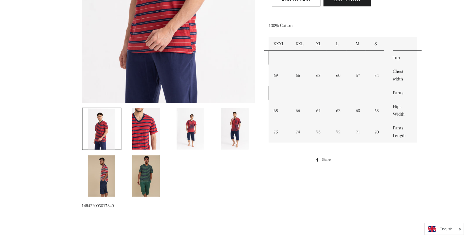
scroll to position [186, 0]
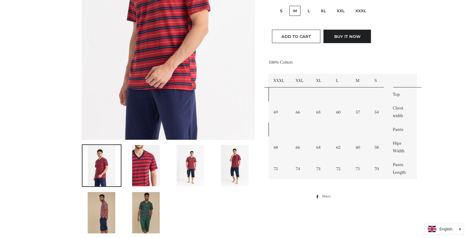
click at [145, 204] on img at bounding box center [146, 212] width 28 height 41
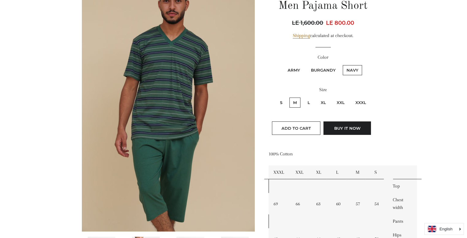
scroll to position [69, 0]
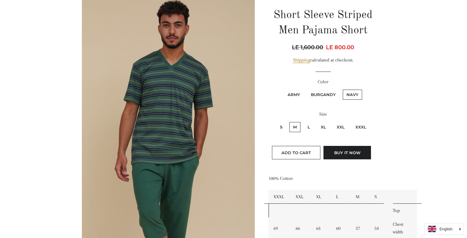
click at [295, 92] on label "Army" at bounding box center [294, 95] width 20 height 10
click at [283, 89] on input "Army" at bounding box center [283, 89] width 0 height 0
radio input "true"
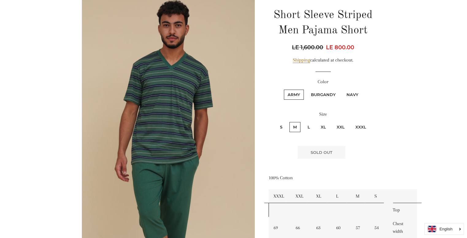
click at [282, 126] on label "S" at bounding box center [281, 127] width 10 height 10
click at [275, 122] on input "S" at bounding box center [275, 121] width 0 height 0
radio input "true"
click at [288, 121] on input "M" at bounding box center [288, 121] width 0 height 0
radio input "true"
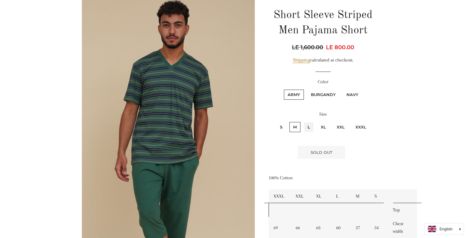
click at [303, 121] on input "L" at bounding box center [303, 121] width 0 height 0
radio input "true"
click at [316, 121] on input "XL" at bounding box center [316, 121] width 0 height 0
radio input "true"
click at [332, 121] on input "XXL" at bounding box center [332, 121] width 0 height 0
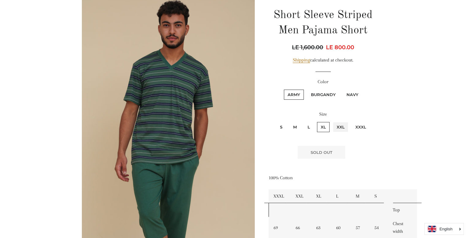
radio input "true"
click at [350, 121] on input "XXXL" at bounding box center [350, 121] width 0 height 0
radio input "true"
click at [326, 92] on label "Burgandy" at bounding box center [323, 95] width 32 height 10
click at [306, 89] on input "Burgandy" at bounding box center [306, 89] width 0 height 0
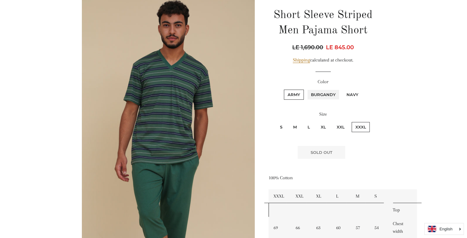
radio input "true"
click at [279, 128] on label "S" at bounding box center [281, 127] width 10 height 10
click at [275, 122] on input "S" at bounding box center [275, 121] width 0 height 0
radio input "true"
click at [288, 121] on input "M" at bounding box center [288, 121] width 0 height 0
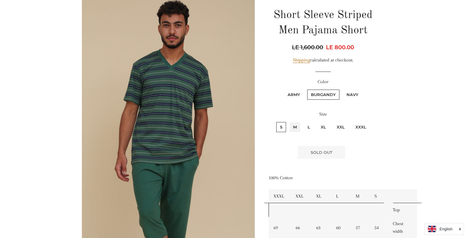
radio input "true"
click at [303, 121] on input "L" at bounding box center [303, 121] width 0 height 0
radio input "true"
click at [316, 121] on input "XL" at bounding box center [316, 121] width 0 height 0
radio input "true"
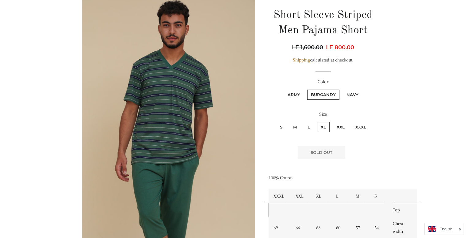
click at [332, 121] on input "XXL" at bounding box center [332, 121] width 0 height 0
radio input "true"
click at [350, 121] on input "XXXL" at bounding box center [350, 121] width 0 height 0
radio input "true"
click at [351, 91] on label "Navy" at bounding box center [351, 95] width 19 height 10
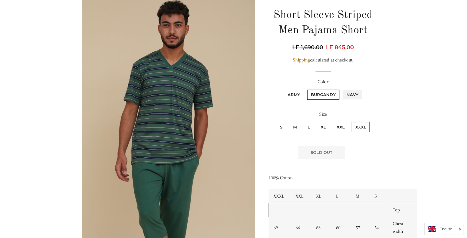
click at [342, 89] on input "Navy" at bounding box center [342, 89] width 0 height 0
radio input "true"
click at [280, 125] on label "S" at bounding box center [281, 127] width 10 height 10
click at [275, 122] on input "S" at bounding box center [275, 121] width 0 height 0
radio input "true"
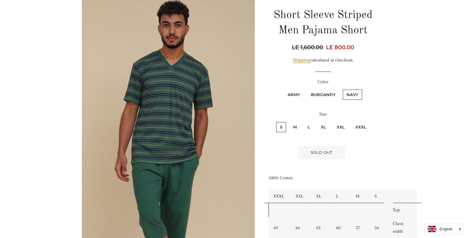
click at [288, 121] on input "M" at bounding box center [288, 121] width 0 height 0
radio input "true"
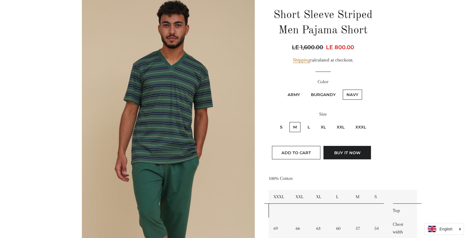
click at [303, 121] on input "L" at bounding box center [303, 121] width 0 height 0
radio input "true"
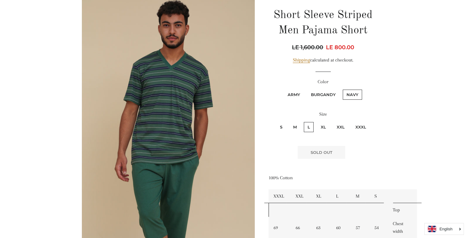
click at [316, 121] on input "XL" at bounding box center [316, 121] width 0 height 0
radio input "true"
click at [332, 121] on input "XXL" at bounding box center [332, 121] width 0 height 0
radio input "true"
click at [350, 121] on input "XXXL" at bounding box center [350, 121] width 0 height 0
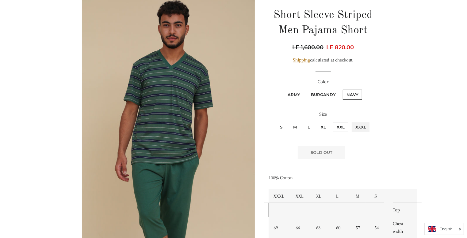
radio input "true"
click at [308, 124] on label "L" at bounding box center [309, 127] width 10 height 10
click at [303, 122] on input "L" at bounding box center [303, 121] width 0 height 0
radio input "true"
click at [297, 126] on label "M" at bounding box center [294, 127] width 11 height 10
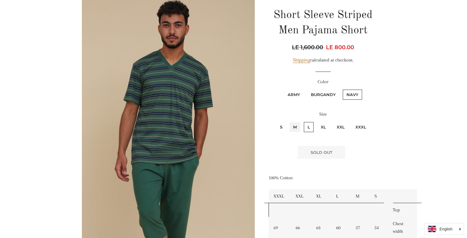
click at [289, 122] on input "M" at bounding box center [288, 121] width 0 height 0
radio input "true"
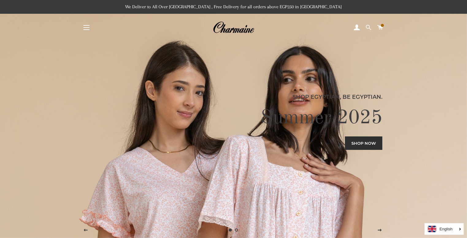
click at [368, 24] on span at bounding box center [368, 27] width 6 height 9
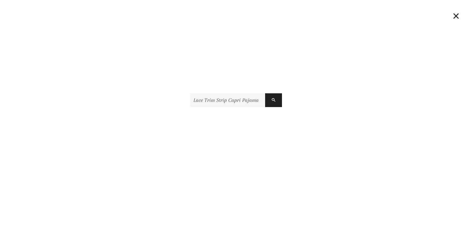
scroll to position [0, 94]
type input "Lace Trim Strip Capri Pajama Regular priceLE 1,800.00 Sale priceLE 900.00"
click at [265, 93] on button "Search" at bounding box center [273, 100] width 17 height 14
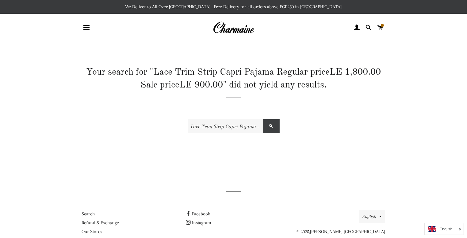
click at [271, 126] on span "submit" at bounding box center [271, 126] width 4 height 6
